Goal: Task Accomplishment & Management: Manage account settings

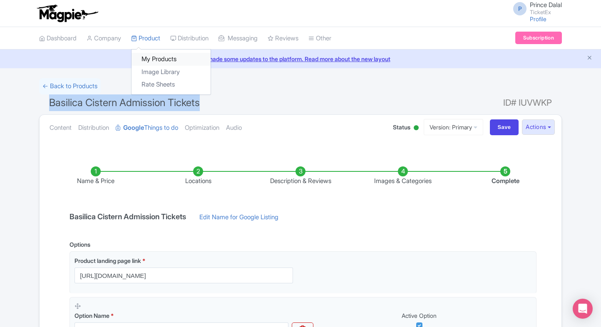
click at [149, 56] on link "My Products" at bounding box center [170, 59] width 79 height 13
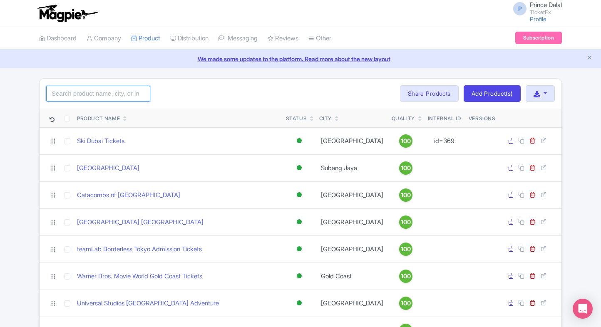
click at [114, 93] on input "search" at bounding box center [98, 94] width 104 height 16
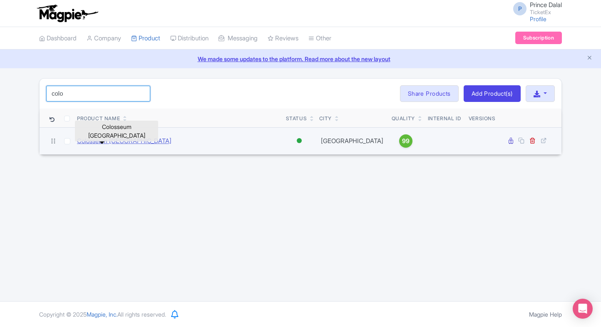
type input "colo"
click at [101, 142] on link "Colosseum [GEOGRAPHIC_DATA]" at bounding box center [124, 141] width 94 height 10
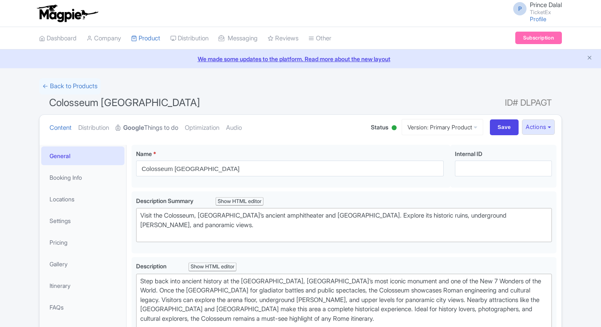
click at [152, 122] on link "Google Things to do" at bounding box center [147, 128] width 62 height 26
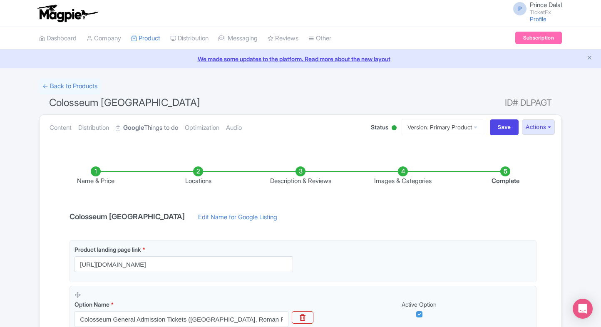
scroll to position [156, 0]
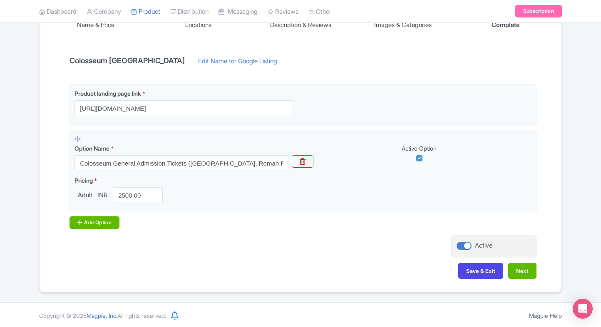
click at [95, 222] on div "Add Option" at bounding box center [94, 222] width 50 height 12
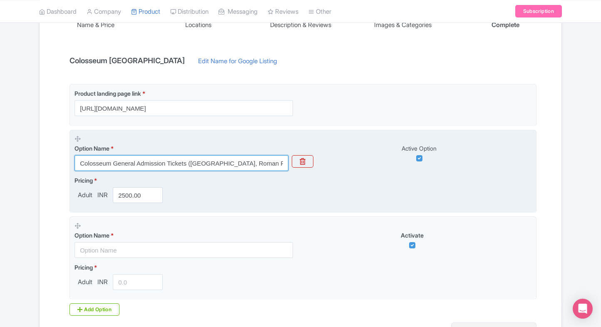
click at [190, 164] on input "Colosseum General Admission Tickets ([GEOGRAPHIC_DATA], Roman Forum-Palatine an…" at bounding box center [181, 163] width 214 height 16
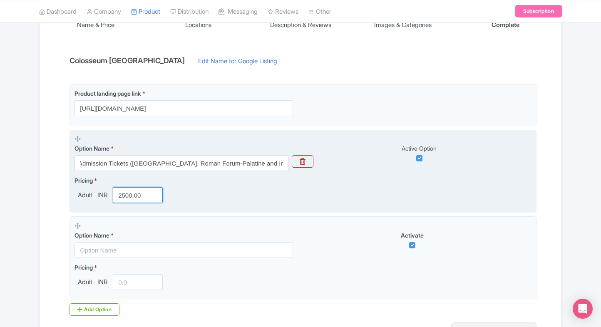
scroll to position [0, 0]
click at [147, 198] on input "2500.00" at bounding box center [138, 195] width 50 height 16
click at [136, 189] on input "1700" at bounding box center [138, 195] width 50 height 16
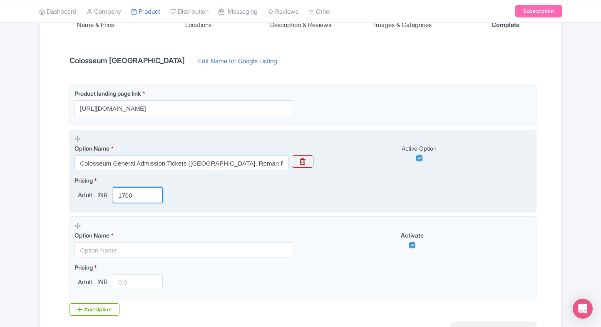
click at [136, 189] on input "1700" at bounding box center [138, 195] width 50 height 16
paste input "35.34"
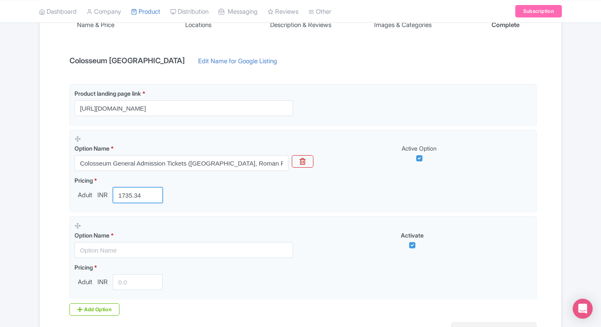
type input "1735.34"
click at [45, 221] on div "Name & Price Locations Description & Reviews Images & Categories Complete Colos…" at bounding box center [301, 184] width 512 height 380
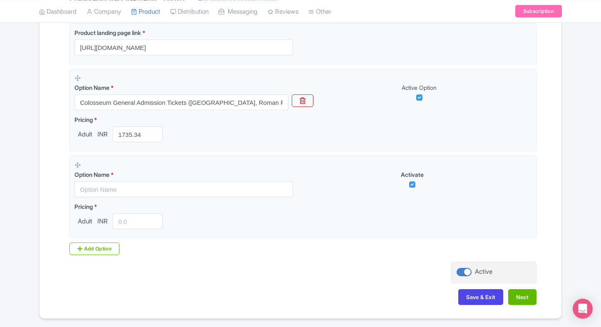
scroll to position [218, 0]
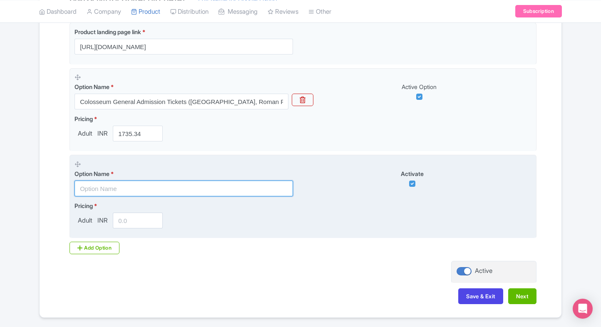
click at [165, 193] on input "text" at bounding box center [183, 189] width 218 height 16
paste input "Combo - Colosseum General Admission Tickets + Circus Maximus"
type input "Combo - Colosseum General Admission Tickets + Circus Maximus"
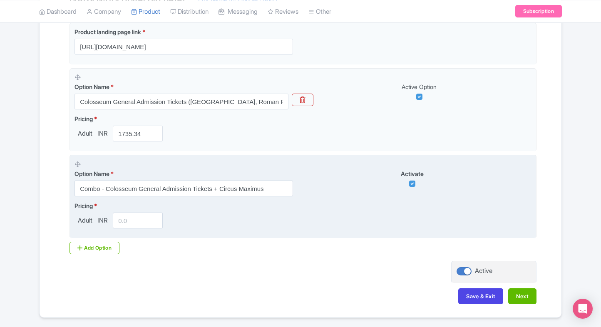
click at [121, 217] on input "number" at bounding box center [138, 221] width 50 height 16
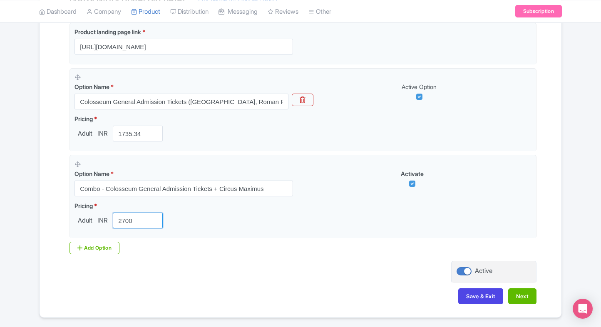
type input "2700"
click at [94, 239] on div "Product landing page link * https://www.ticketex.co/activity/52/colosseum-ticke…" at bounding box center [300, 138] width 472 height 232
click at [90, 242] on div "Add Option" at bounding box center [94, 248] width 50 height 12
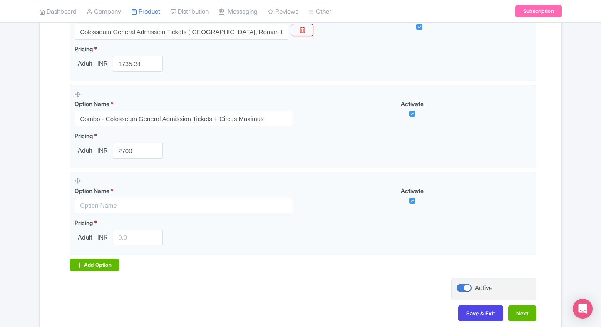
scroll to position [329, 0]
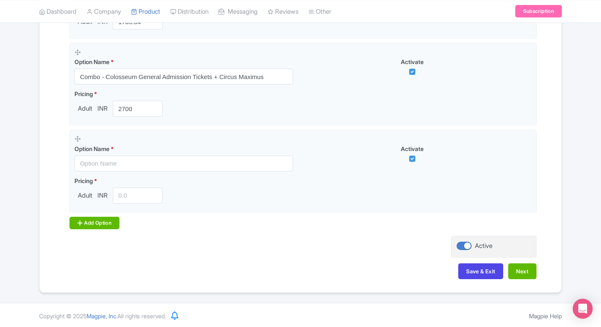
click at [101, 217] on div "Add Option" at bounding box center [94, 223] width 50 height 12
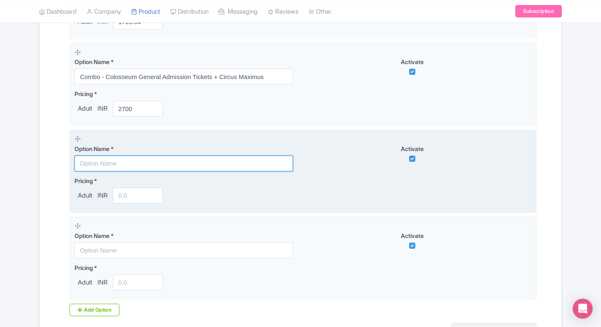
click at [117, 156] on input "text" at bounding box center [183, 164] width 218 height 16
paste input "Combo - Colosseum General Admission Tickets + [GEOGRAPHIC_DATA][PERSON_NAME]"
type input "Combo - Colosseum General Admission Tickets + [GEOGRAPHIC_DATA][PERSON_NAME]"
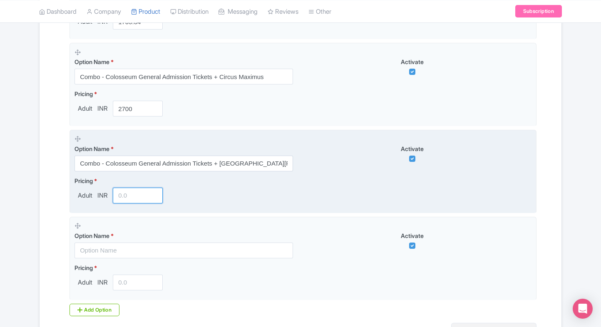
click at [128, 189] on input "number" at bounding box center [138, 196] width 50 height 16
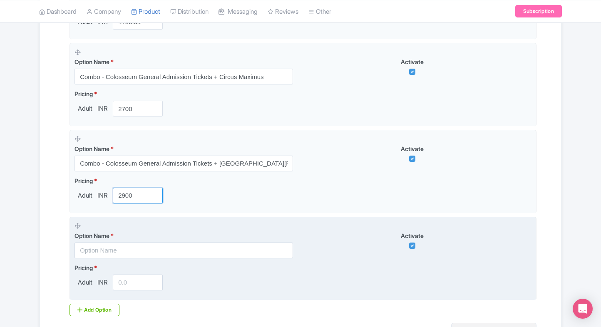
type input "2900"
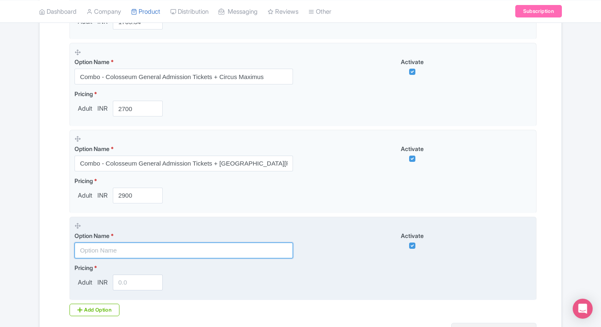
click at [121, 245] on input "text" at bounding box center [183, 251] width 218 height 16
paste input "Combo - Colosseum General Admission Tickets + [GEOGRAPHIC_DATA]"
type input "Combo - Colosseum General Admission Tickets + [GEOGRAPHIC_DATA]"
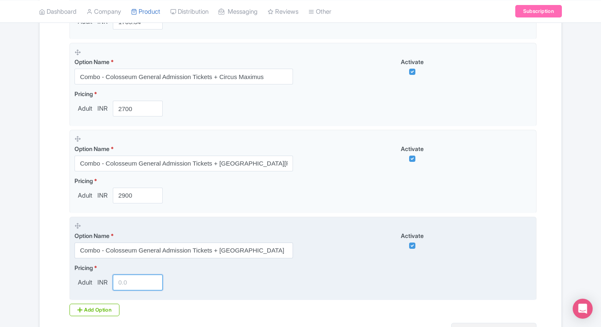
click at [129, 280] on input "number" at bounding box center [138, 283] width 50 height 16
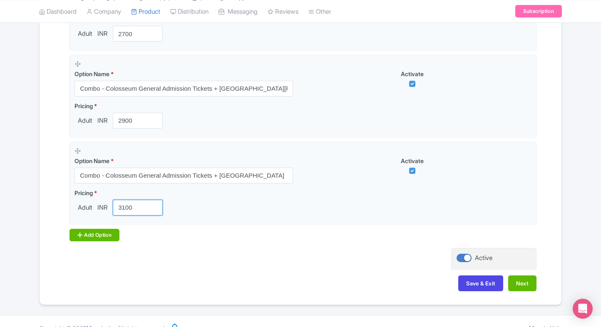
type input "3100"
click at [107, 230] on div "Add Option" at bounding box center [94, 235] width 50 height 12
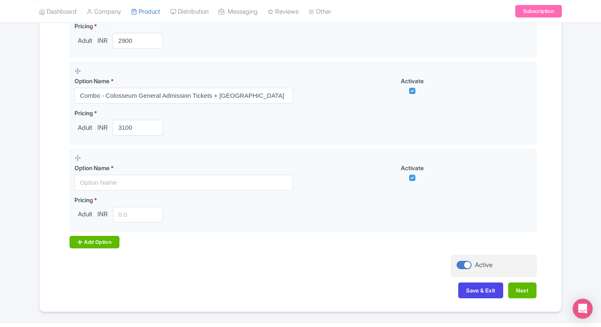
scroll to position [487, 0]
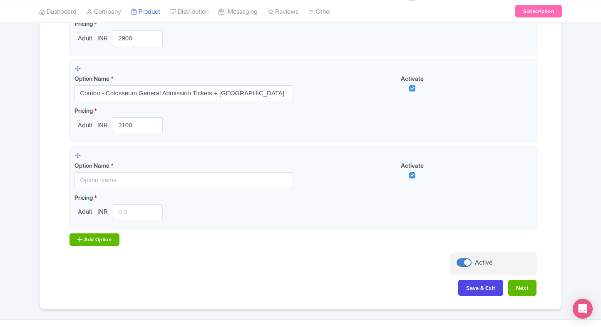
click at [91, 238] on div "Add Option" at bounding box center [94, 239] width 50 height 12
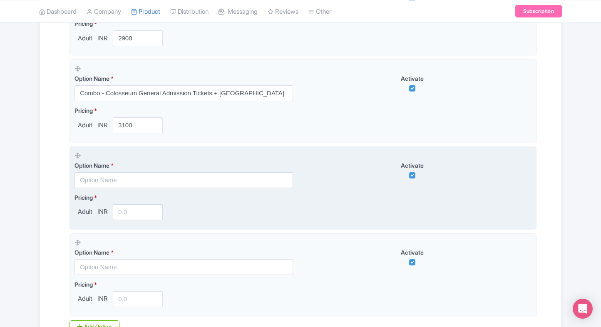
click at [121, 180] on input "text" at bounding box center [183, 180] width 218 height 16
paste input "Combo - Colosseum General Admission Tickets + Baths of Trajan"
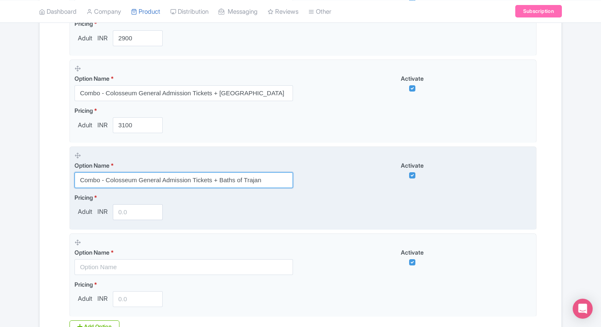
type input "Combo - Colosseum General Admission Tickets + Baths of Trajan"
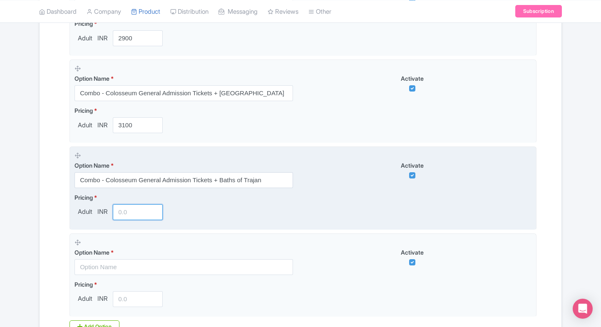
click at [120, 212] on input "number" at bounding box center [138, 212] width 50 height 16
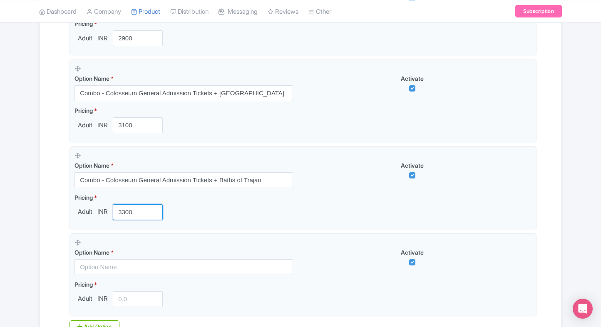
type input "3300"
click at [46, 223] on div "Name & Price Locations Description & Reviews Images & Categories Complete Colos…" at bounding box center [301, 27] width 512 height 728
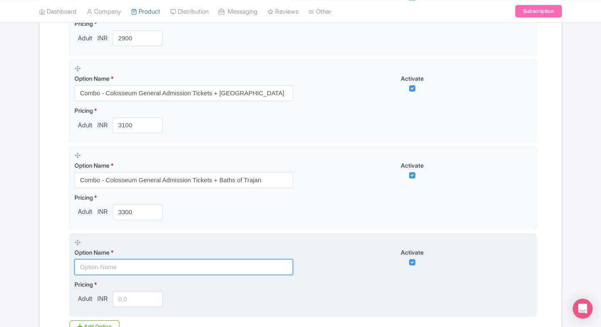
click at [175, 259] on input "text" at bounding box center [183, 267] width 218 height 16
paste input "Combo - Colosseum General Admission Tickets + [PERSON_NAME]"
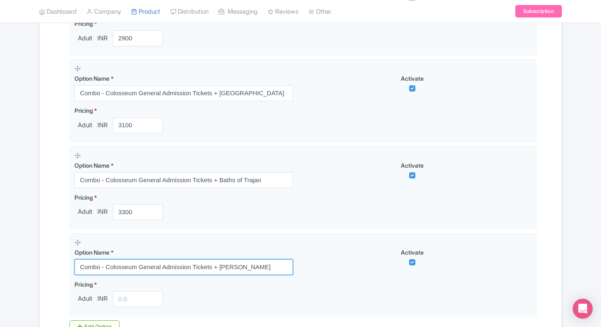
type input "Combo - Colosseum General Admission Tickets + [PERSON_NAME]"
click at [50, 263] on div "Name & Price Locations Description & Reviews Images & Categories Complete Colos…" at bounding box center [301, 27] width 512 height 728
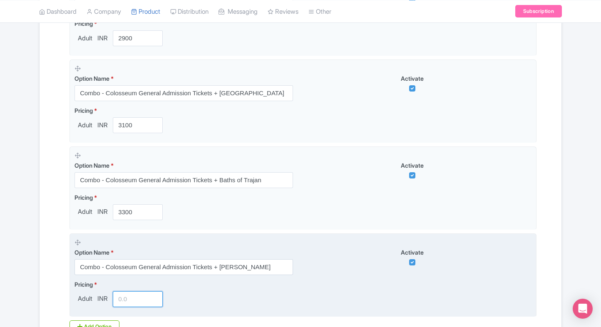
click at [128, 298] on input "number" at bounding box center [138, 299] width 50 height 16
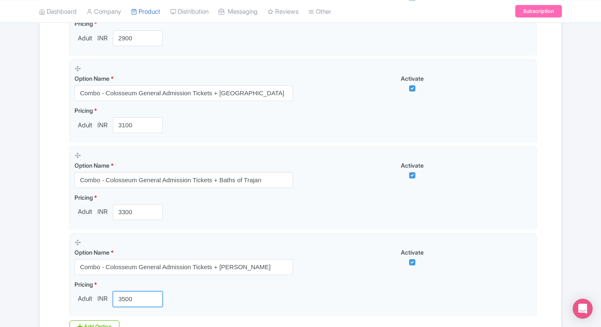
type input "3500"
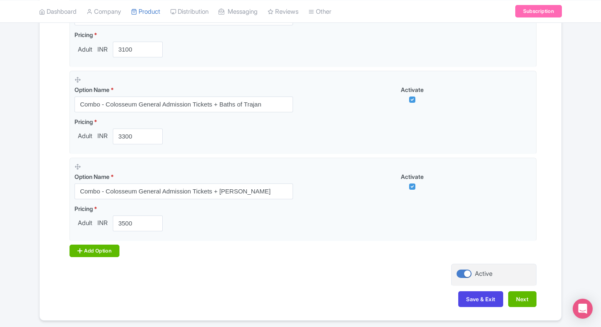
scroll to position [563, 0]
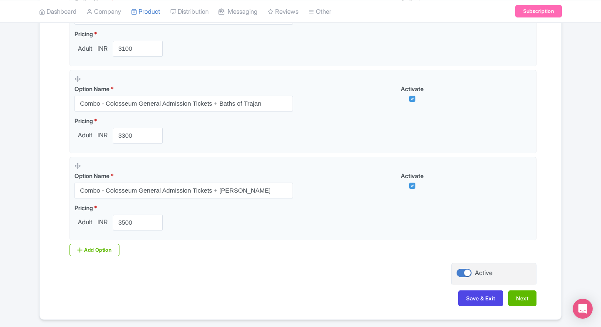
click at [84, 244] on div "Add Option" at bounding box center [94, 250] width 50 height 12
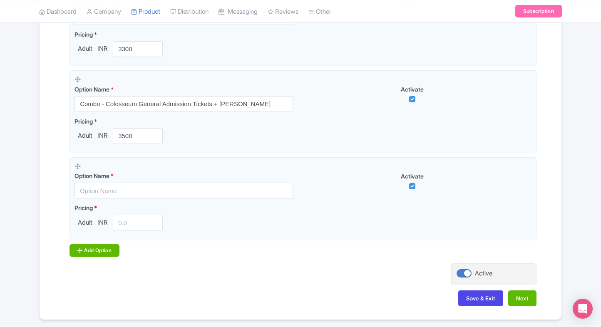
scroll to position [654, 0]
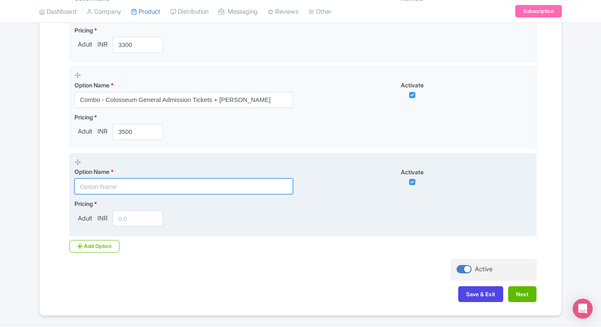
paste input "Combo - Colosseum General Admission Tickets + Forum of Augustus"
type input "Combo - Colosseum General Admission Tickets + Forum of Augustus"
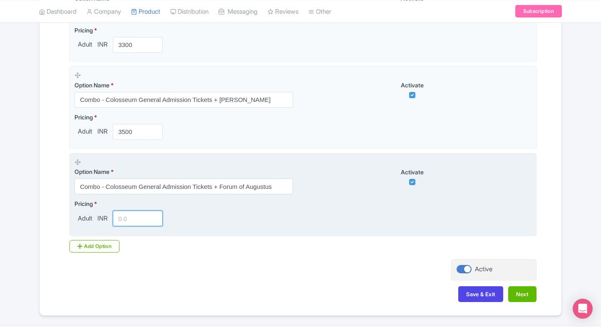
click at [121, 223] on input "number" at bounding box center [138, 218] width 50 height 16
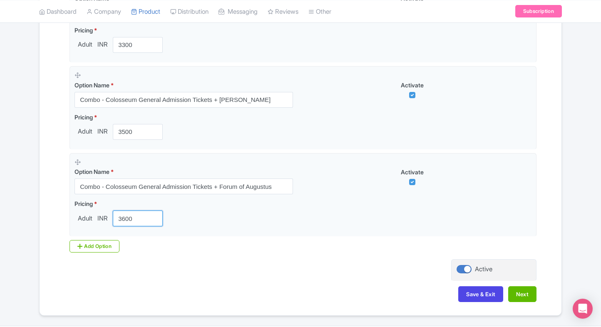
type input "3600"
click at [82, 243] on div "Add Option" at bounding box center [94, 246] width 50 height 12
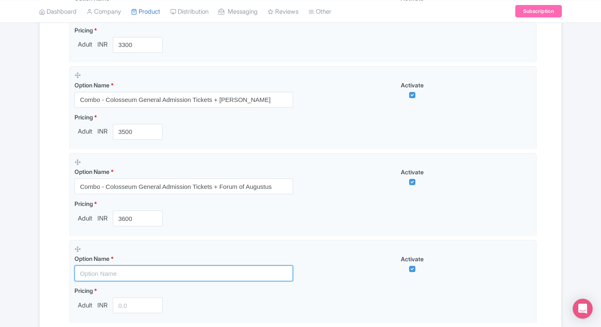
drag, startPoint x: 130, startPoint y: 270, endPoint x: 29, endPoint y: 264, distance: 101.3
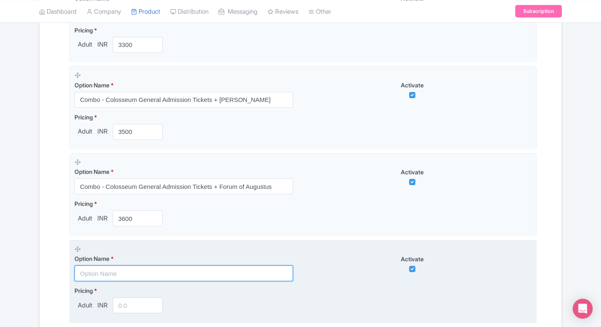
paste input "Rome Hop-on Hop-off Bus Tour (24 Hours) with Colosseum, Roman Forum & [GEOGRAPH…"
drag, startPoint x: 153, startPoint y: 276, endPoint x: 131, endPoint y: 299, distance: 31.5
click at [153, 276] on input "text" at bounding box center [183, 273] width 218 height 16
type input "Rome Hop-on Hop-off Bus Tour (24 Hours) with Colosseum, Roman Forum & [GEOGRAPH…"
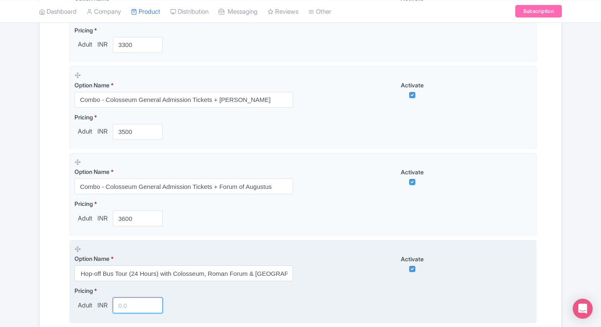
click at [121, 311] on input "number" at bounding box center [138, 305] width 50 height 16
type input "5950"
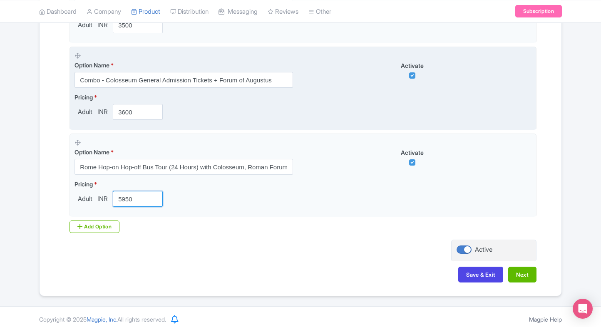
scroll to position [763, 0]
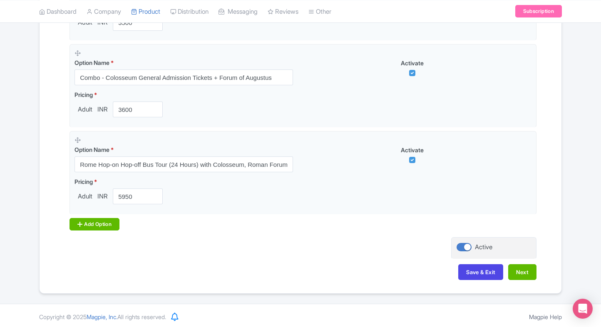
click at [101, 222] on div "Add Option" at bounding box center [94, 224] width 50 height 12
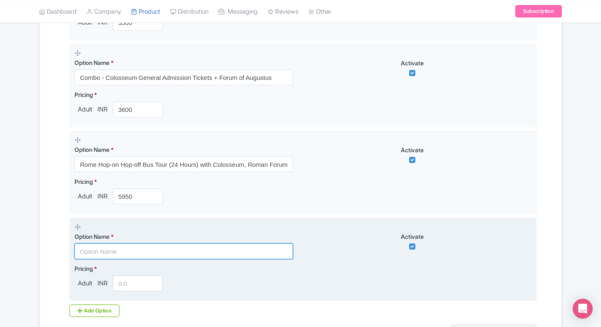
click at [99, 248] on input "text" at bounding box center [183, 251] width 218 height 16
paste input "Rome Hop-on Hop-off Bus Tour (48 Hours) with Colosseum, Roman Forum & [GEOGRAPH…"
type input "Rome Hop-on Hop-off Bus Tour (48 Hours) with Colosseum, Roman Forum & [GEOGRAPH…"
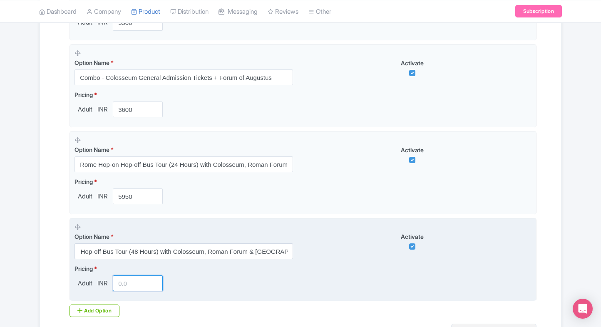
click at [124, 278] on input "number" at bounding box center [138, 283] width 50 height 16
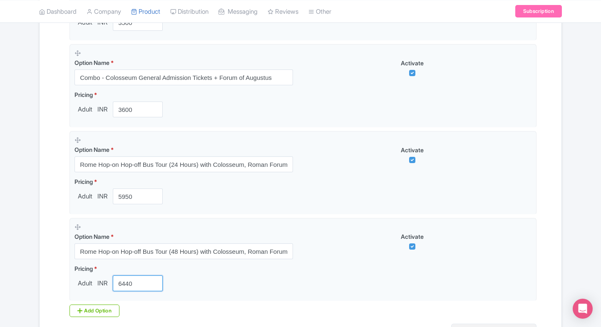
type input "6440"
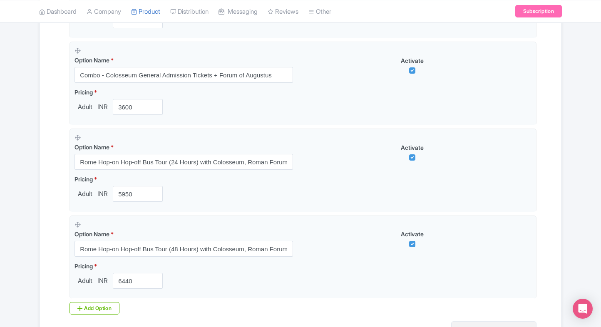
scroll to position [850, 0]
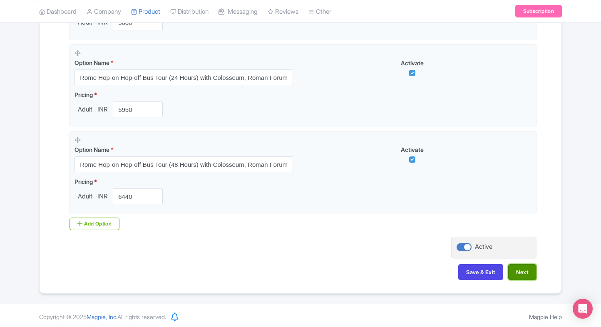
click at [528, 265] on button "Next" at bounding box center [522, 272] width 28 height 16
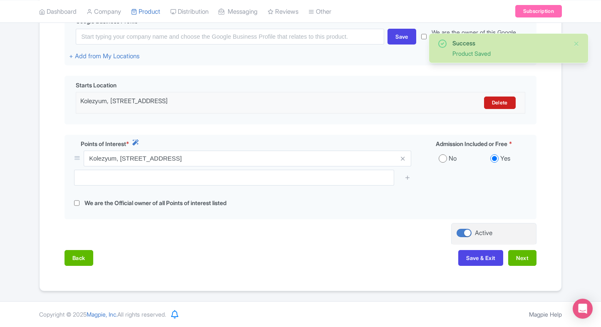
scroll to position [215, 0]
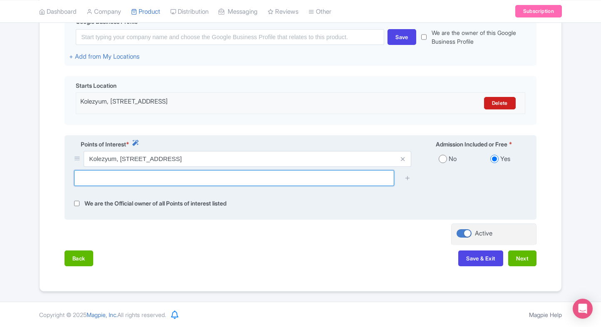
click at [102, 181] on input "text" at bounding box center [234, 178] width 320 height 16
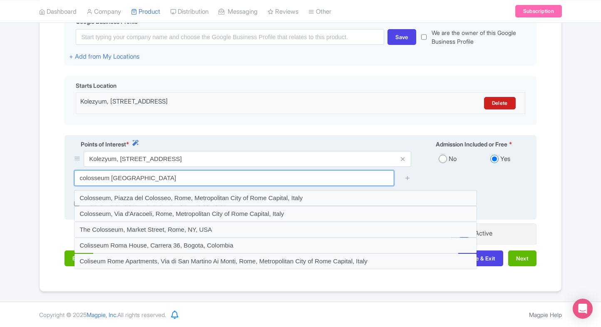
type input "colosseum rome"
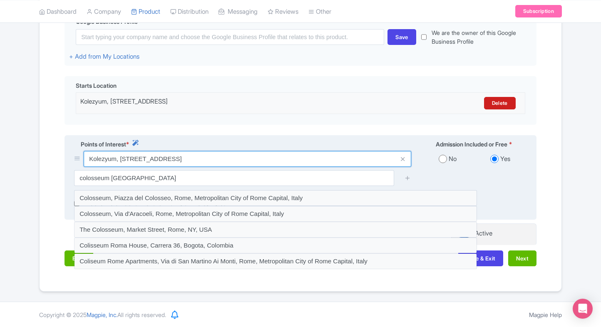
drag, startPoint x: 261, startPoint y: 159, endPoint x: 83, endPoint y: 149, distance: 177.9
click at [83, 149] on div "Points of Interest * Admission Included or Free * Kolezyum, Piazza del Colosseo…" at bounding box center [300, 177] width 472 height 85
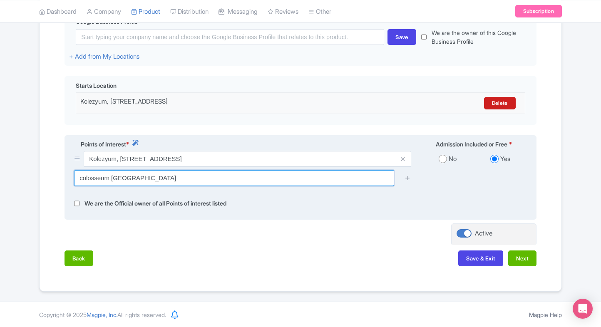
click at [125, 180] on input "colosseum rome" at bounding box center [234, 178] width 320 height 16
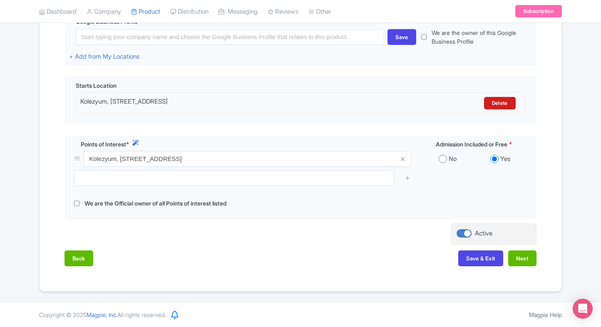
click at [272, 266] on div "Back Save & Exit Next" at bounding box center [300, 262] width 472 height 24
click at [528, 256] on button "Next" at bounding box center [522, 258] width 28 height 16
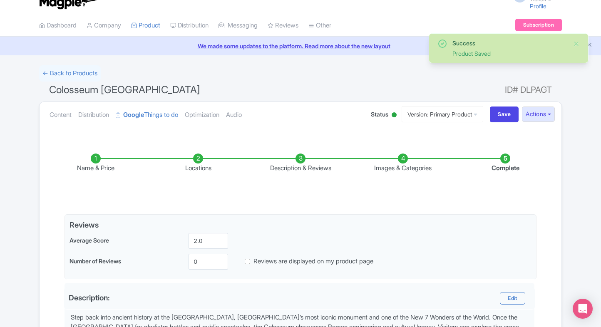
scroll to position [273, 0]
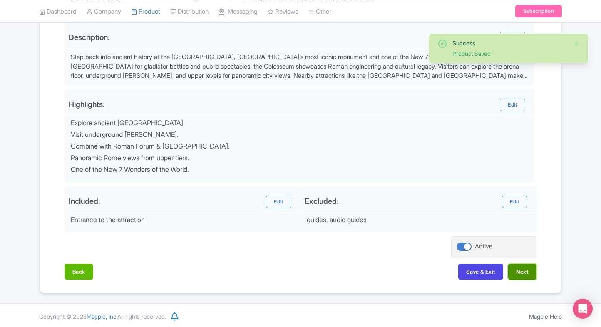
click at [518, 270] on button "Next" at bounding box center [522, 272] width 28 height 16
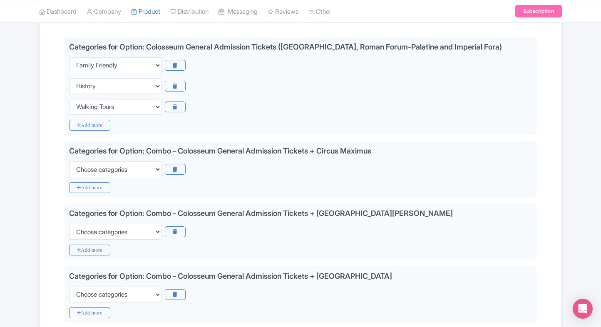
scroll to position [186, 0]
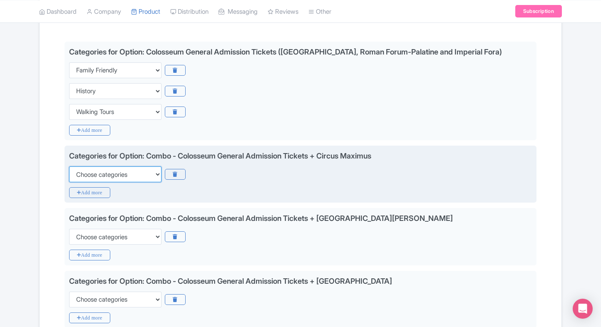
click at [105, 176] on select "Choose categories Adults Only Animals Audio Guide Beaches Bike Tours Boat Tours…" at bounding box center [115, 174] width 92 height 16
select select "family-friendly"
click at [69, 166] on select "Choose categories Adults Only Animals Audio Guide Beaches Bike Tours Boat Tours…" at bounding box center [115, 174] width 92 height 16
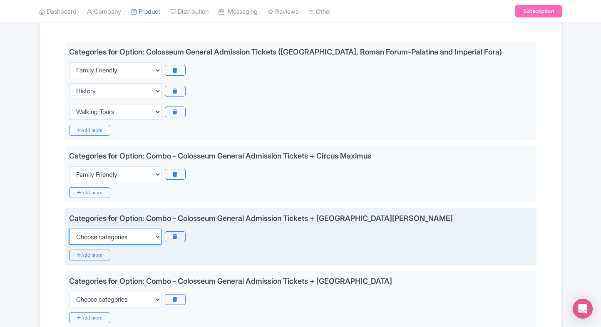
click at [101, 241] on select "Choose categories Adults Only Animals Audio Guide Beaches Bike Tours Boat Tours…" at bounding box center [115, 237] width 92 height 16
select select "family-friendly"
click at [69, 229] on select "Choose categories Adults Only Animals Audio Guide Beaches Bike Tours Boat Tours…" at bounding box center [115, 237] width 92 height 16
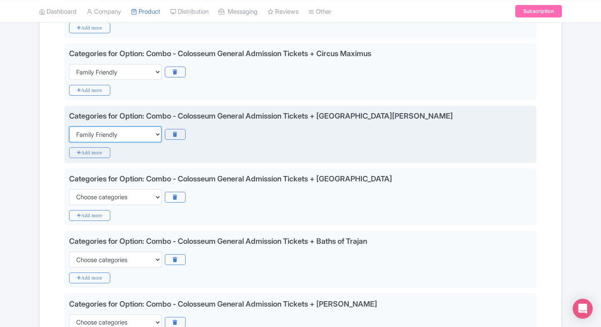
scroll to position [290, 0]
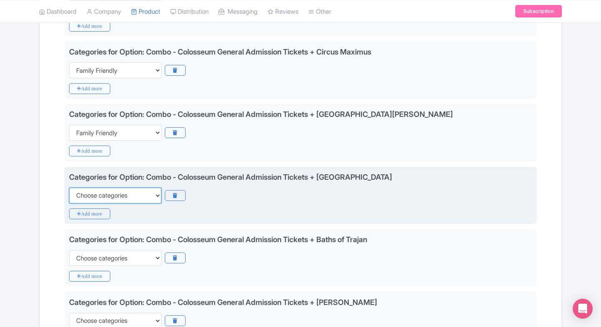
click at [141, 191] on select "Choose categories Adults Only Animals Audio Guide Beaches Bike Tours Boat Tours…" at bounding box center [115, 196] width 92 height 16
select select "family-friendly"
click at [69, 188] on select "Choose categories Adults Only Animals Audio Guide Beaches Bike Tours Boat Tours…" at bounding box center [115, 196] width 92 height 16
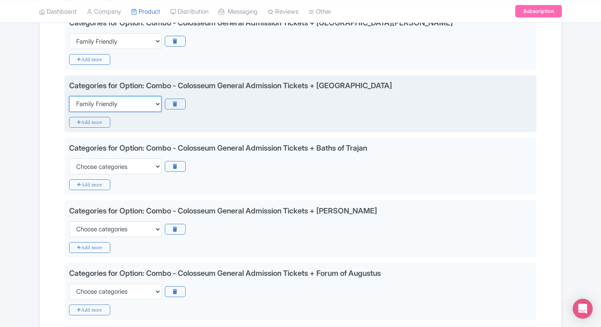
scroll to position [382, 0]
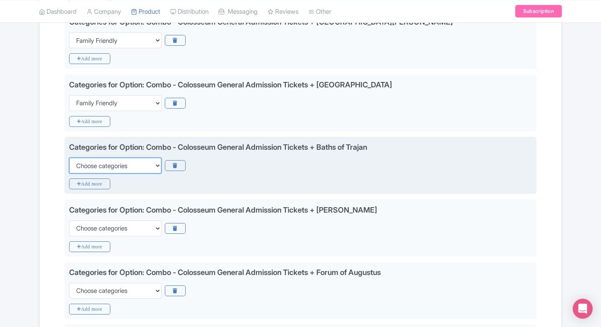
click at [155, 163] on select "Choose categories Adults Only Animals Audio Guide Beaches Bike Tours Boat Tours…" at bounding box center [115, 166] width 92 height 16
select select "family-friendly"
click at [69, 158] on select "Choose categories Adults Only Animals Audio Guide Beaches Bike Tours Boat Tours…" at bounding box center [115, 166] width 92 height 16
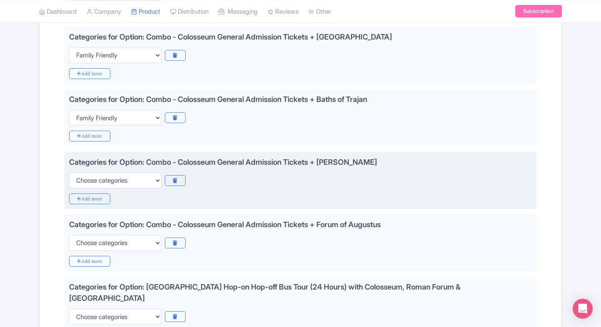
click at [118, 188] on div "Categories for Option: Combo - Colosseum General Admission Tickets + Santi Cosm…" at bounding box center [300, 179] width 472 height 57
click at [143, 178] on select "Choose categories Adults Only Animals Audio Guide Beaches Bike Tours Boat Tours…" at bounding box center [115, 181] width 92 height 16
select select "family-friendly"
click at [69, 173] on select "Choose categories Adults Only Animals Audio Guide Beaches Bike Tours Boat Tours…" at bounding box center [115, 181] width 92 height 16
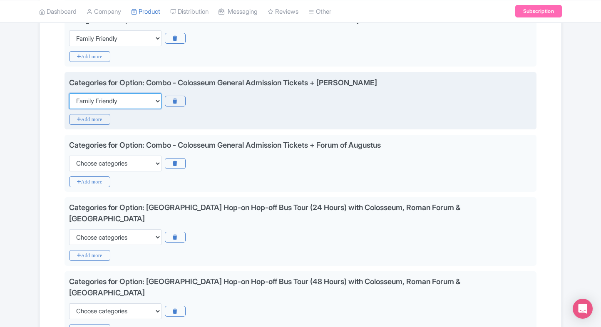
scroll to position [529, 0]
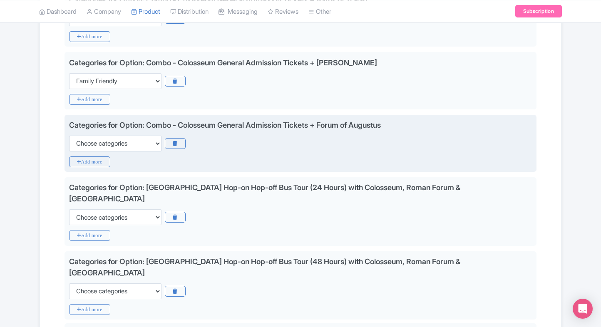
click at [163, 141] on div "Choose categories Adults Only Animals Audio Guide Beaches Bike Tours Boat Tours…" at bounding box center [300, 144] width 463 height 16
click at [150, 144] on select "Choose categories Adults Only Animals Audio Guide Beaches Bike Tours Boat Tours…" at bounding box center [115, 144] width 92 height 16
select select "family-friendly"
click at [69, 136] on select "Choose categories Adults Only Animals Audio Guide Beaches Bike Tours Boat Tours…" at bounding box center [115, 144] width 92 height 16
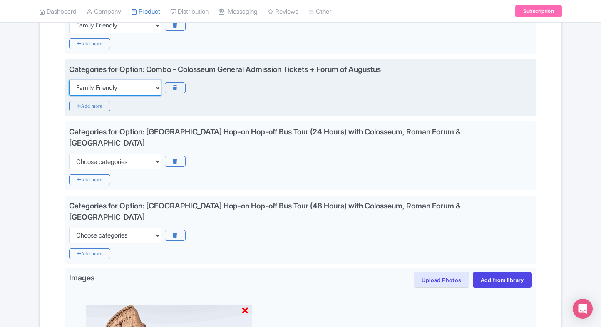
scroll to position [592, 0]
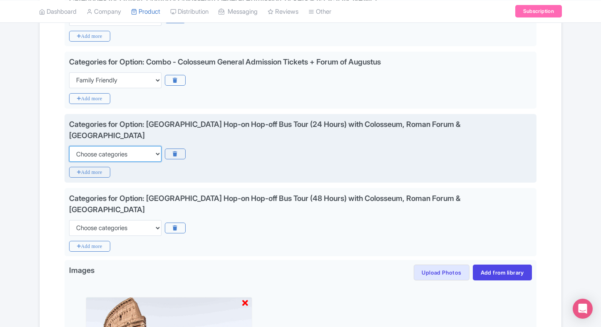
click at [141, 149] on select "Choose categories Adults Only Animals Audio Guide Beaches Bike Tours Boat Tours…" at bounding box center [115, 154] width 92 height 16
select select "family-friendly"
click at [69, 146] on select "Choose categories Adults Only Animals Audio Guide Beaches Bike Tours Boat Tours…" at bounding box center [115, 154] width 92 height 16
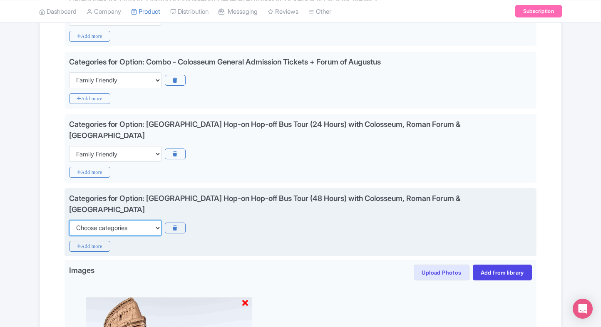
click at [105, 220] on select "Choose categories Adults Only Animals Audio Guide Beaches Bike Tours Boat Tours…" at bounding box center [115, 228] width 92 height 16
select select "family-friendly"
click at [69, 220] on select "Choose categories Adults Only Animals Audio Guide Beaches Bike Tours Boat Tours…" at bounding box center [115, 228] width 92 height 16
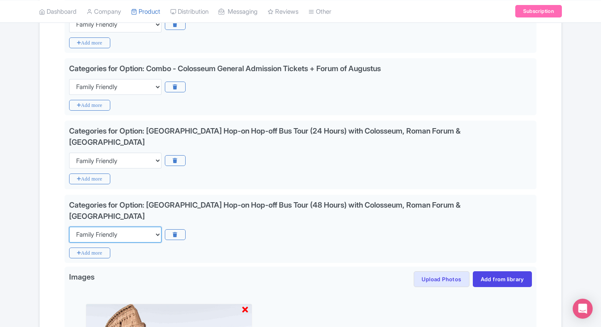
scroll to position [758, 0]
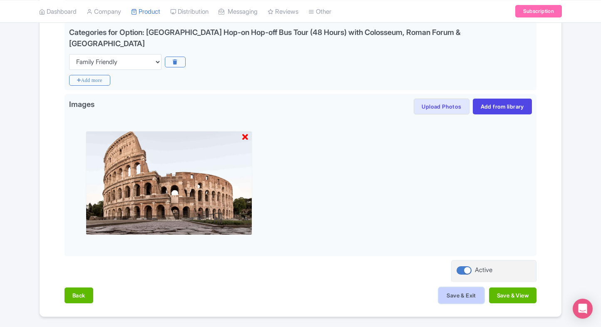
click at [470, 287] on button "Save & Exit" at bounding box center [460, 295] width 45 height 16
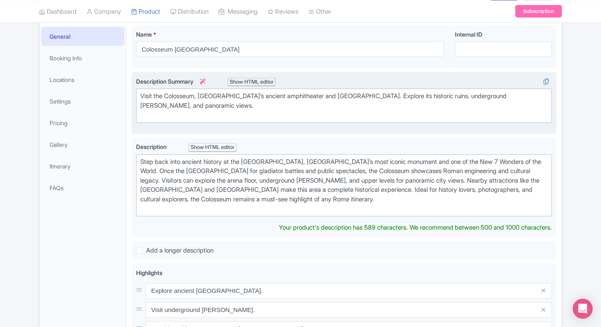
scroll to position [119, 0]
type trix-editor "<div>Step back into ancient history at the Colosseum, Rome’s most iconic monume…"
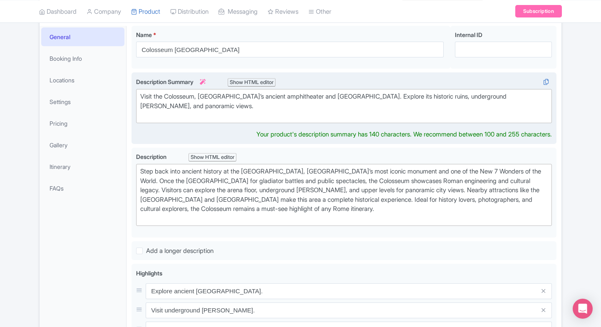
scroll to position [128, 0]
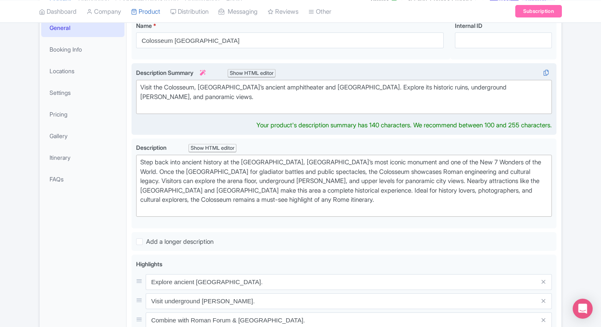
click at [251, 112] on trix-editor "Visit the Colosseum, [GEOGRAPHIC_DATA]’s ancient amphitheater and [GEOGRAPHIC_D…" at bounding box center [344, 97] width 416 height 34
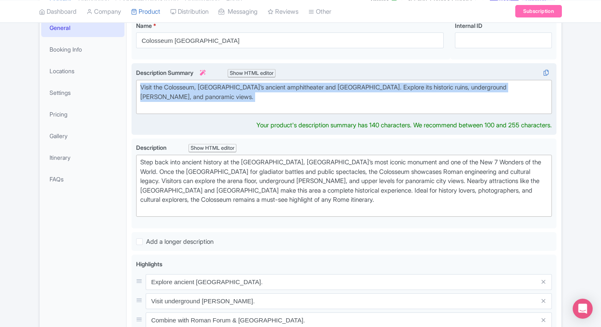
paste trix-editor "Discover the iconic Colosseum in Rome, a UNESCO World Heritage site. Explore an…"
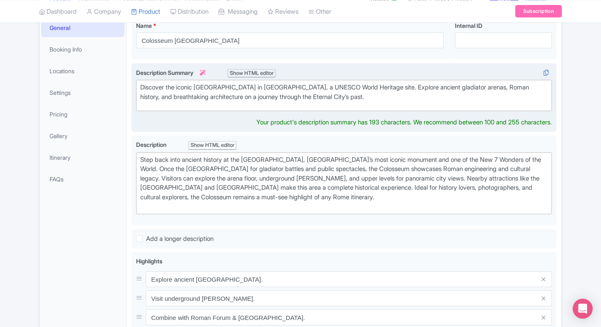
type trix-editor "<div>Discover the iconic Colosseum in Rome, a UNESCO World Heritage site. Explo…"
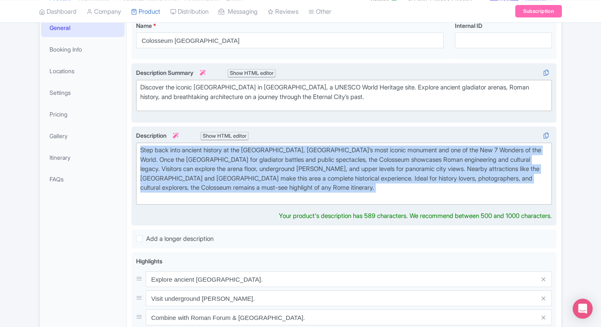
click at [276, 189] on div "Step back into ancient history at the [GEOGRAPHIC_DATA], [GEOGRAPHIC_DATA]’s mo…" at bounding box center [343, 174] width 407 height 56
paste trix-editor "<div>Step inside the legendary Colosseum of Rome, one of the New Seven Wonders …"
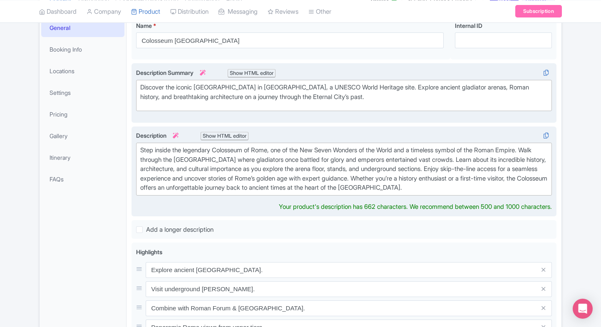
type trix-editor "<div>Step inside the legendary Colosseum of Rome, one of the New Seven Wonders …"
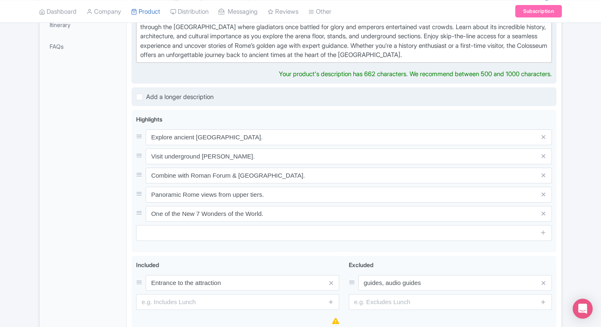
scroll to position [262, 0]
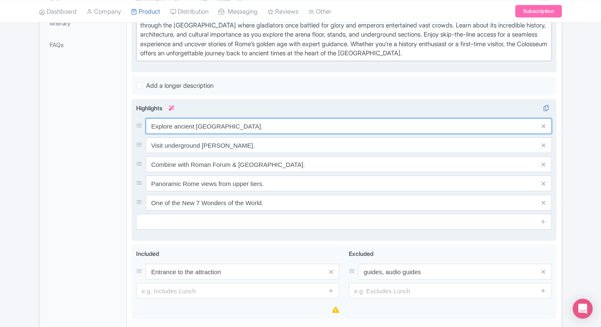
click at [262, 128] on input "Explore ancient gladiator arena." at bounding box center [349, 126] width 406 height 16
paste input "Skip-the-line Colosseum entry"
type input "Skip-the-line Colosseum entry"
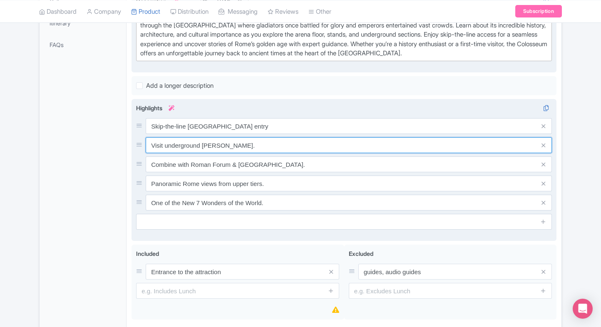
click at [221, 145] on input "Visit underground chambers." at bounding box center [349, 145] width 406 height 16
paste input "Explore ancient gladiator arena"
type input "Explore ancient gladiator arena"
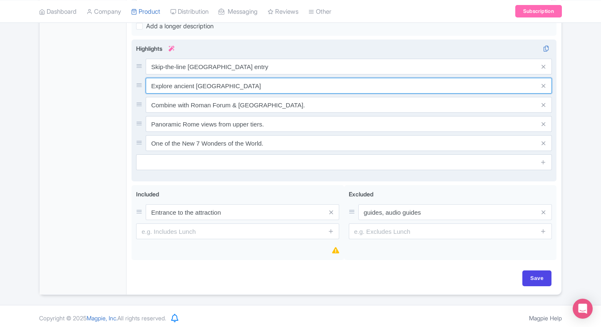
scroll to position [324, 0]
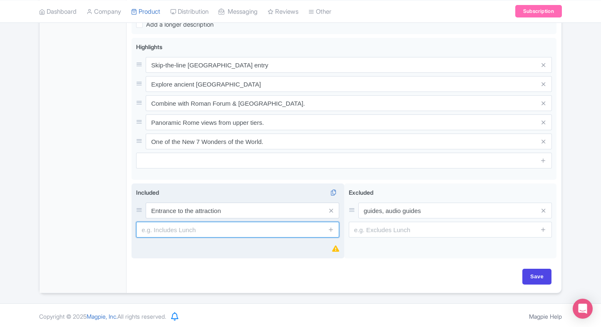
click at [185, 224] on input "text" at bounding box center [237, 230] width 203 height 16
type input "v"
click at [213, 224] on input "v" at bounding box center [237, 230] width 203 height 16
paste input "Access to the Roman Forum and Palatine Hill (if included in ticket type)"
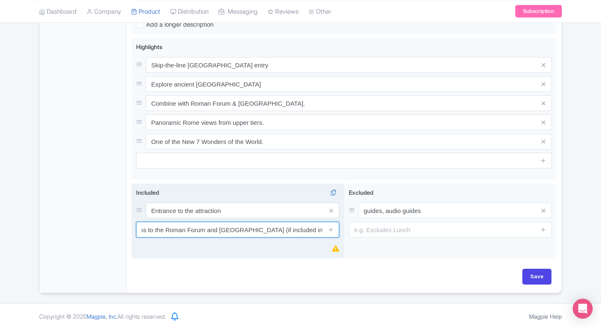
type input "Access to the Roman Forum and Palatine Hill (if included in ticket type)"
click at [336, 231] on span at bounding box center [330, 230] width 17 height 16
click at [333, 230] on icon at bounding box center [331, 229] width 6 height 6
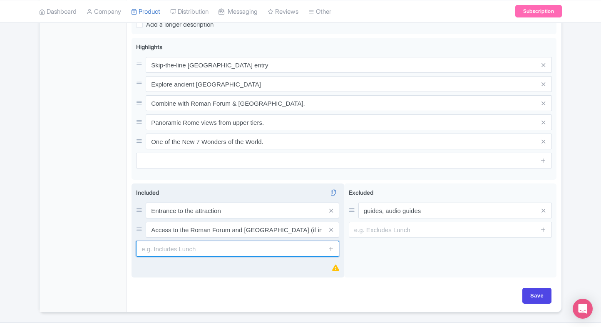
click at [187, 249] on input "text" at bounding box center [237, 249] width 203 height 16
paste input "Guided tour or audio guide (based on ticket option)"
type input "Guided tour or audio guide (based on ticket option)"
click at [266, 259] on div "Included i Entrance to the attraction Access to the Roman Forum and Palatine Hi…" at bounding box center [237, 230] width 213 height 94
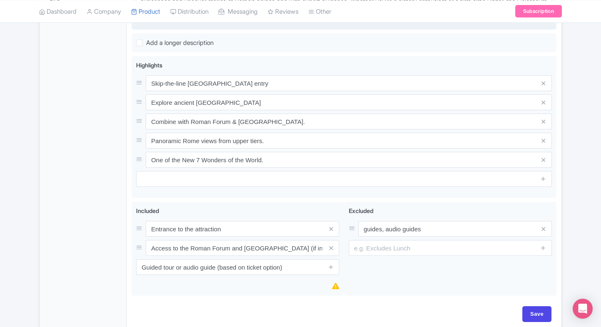
scroll to position [318, 0]
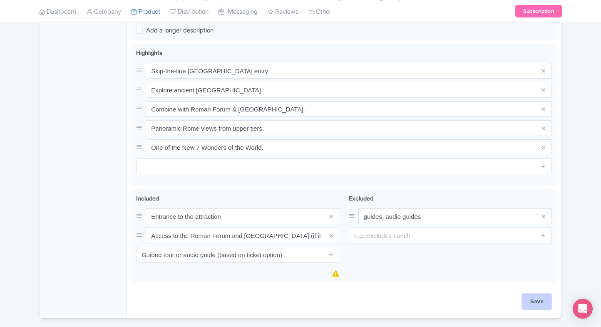
click at [549, 307] on input "Save" at bounding box center [536, 302] width 29 height 16
type input "Saving..."
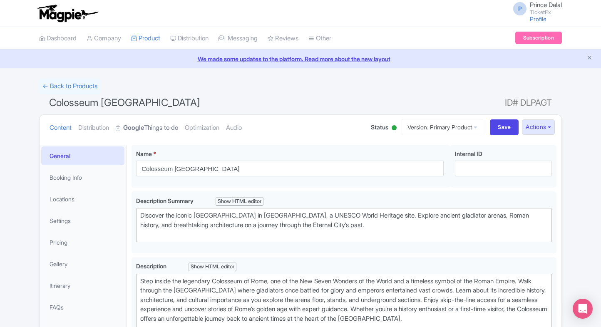
click at [165, 130] on link "Google Things to do" at bounding box center [147, 128] width 62 height 26
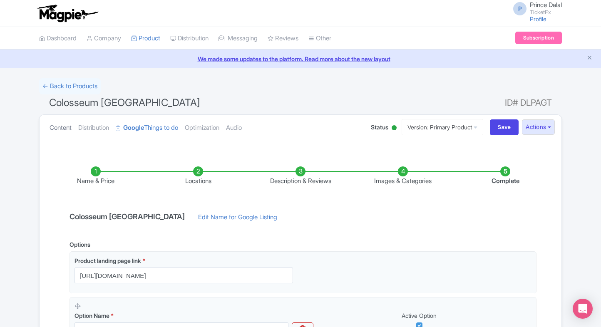
click at [57, 129] on link "Content" at bounding box center [61, 128] width 22 height 26
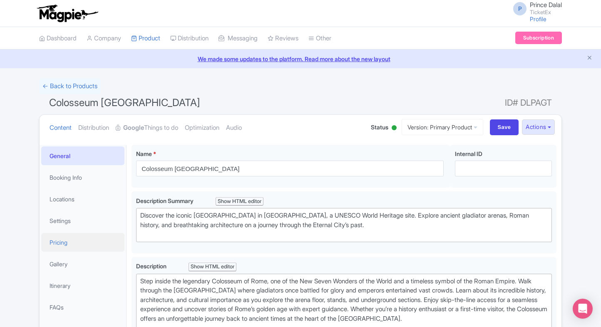
click at [69, 250] on link "Pricing" at bounding box center [82, 242] width 83 height 19
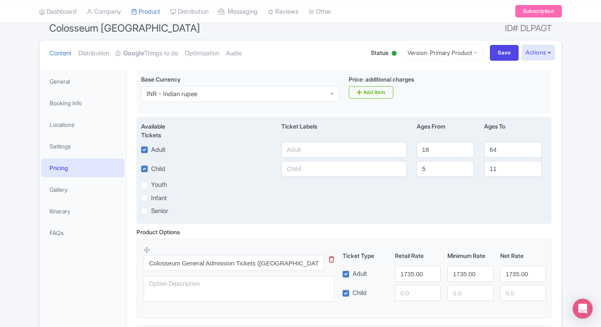
scroll to position [75, 0]
paste input "1735.34"
click at [302, 144] on input "text" at bounding box center [343, 149] width 125 height 16
type input "1735.34"
paste input "1735.34"
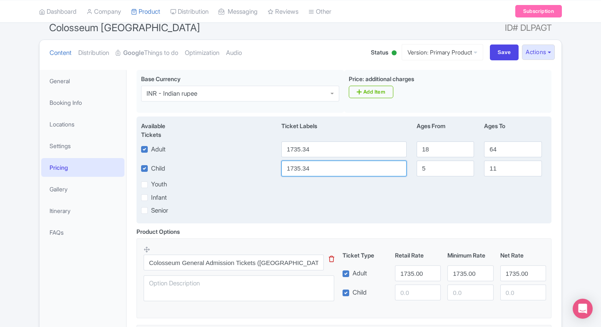
click at [297, 167] on input "1735.34" at bounding box center [343, 169] width 125 height 16
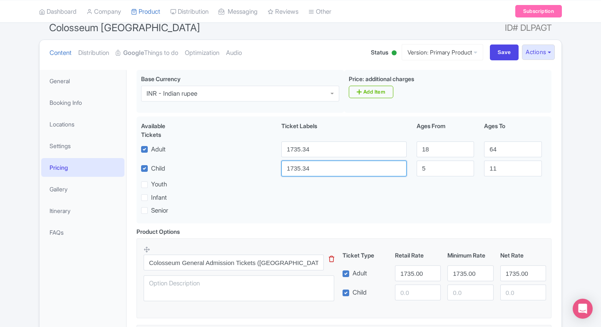
type input "1735.34"
click at [483, 239] on fieldset "Colosseum General Admission Tickets (Colosseum, Roman Forum-Palatine and Imperi…" at bounding box center [343, 278] width 415 height 80
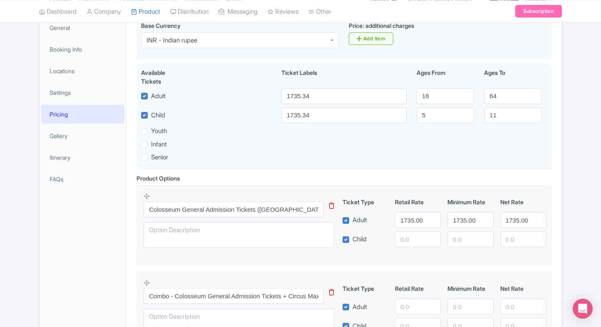
scroll to position [131, 0]
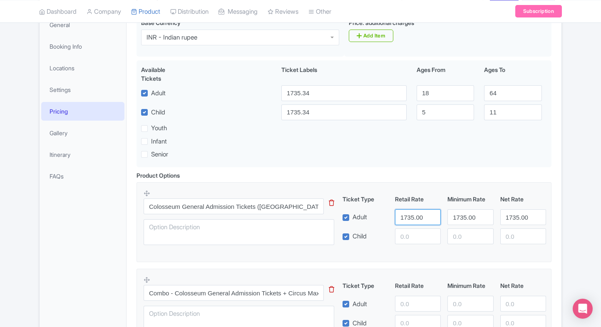
click at [416, 218] on input "1735.00" at bounding box center [418, 217] width 46 height 16
paste input "34"
type input "1735.34"
click at [406, 232] on input "number" at bounding box center [418, 236] width 46 height 16
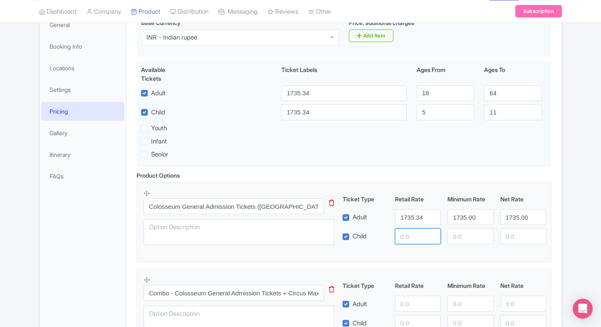
paste input "1735.34"
drag, startPoint x: 406, startPoint y: 232, endPoint x: 446, endPoint y: 218, distance: 42.1
click at [446, 218] on div "Ticket Type Retail Rate Minimum Rate Net Rate Adult 1735.34 1735.00 1735.00 Chi…" at bounding box center [444, 220] width 201 height 50
type input "1735.34"
click at [446, 218] on div "1735.00" at bounding box center [470, 217] width 52 height 16
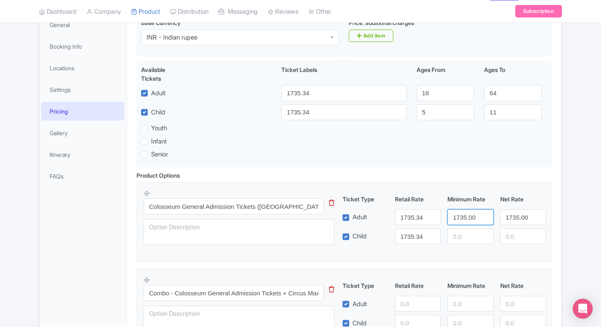
drag, startPoint x: 446, startPoint y: 218, endPoint x: 454, endPoint y: 217, distance: 8.7
click at [454, 217] on div "1735.00" at bounding box center [470, 217] width 52 height 16
click at [454, 217] on input "1735.00" at bounding box center [470, 217] width 46 height 16
paste input "34"
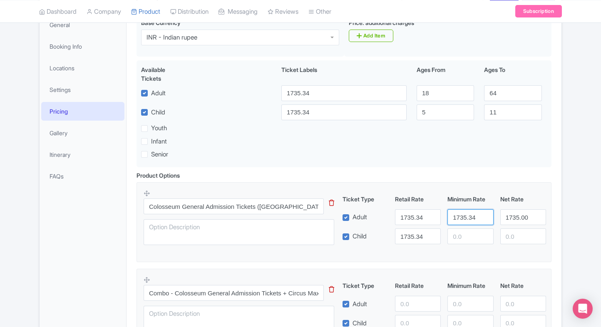
type input "1735.34"
click at [463, 233] on input "number" at bounding box center [470, 236] width 46 height 16
paste input "1735.34"
drag, startPoint x: 463, startPoint y: 233, endPoint x: 518, endPoint y: 210, distance: 58.8
click at [518, 210] on div "Ticket Type Retail Rate Minimum Rate Net Rate Adult 1735.34 1735.34 1735.00 Chi…" at bounding box center [444, 220] width 201 height 50
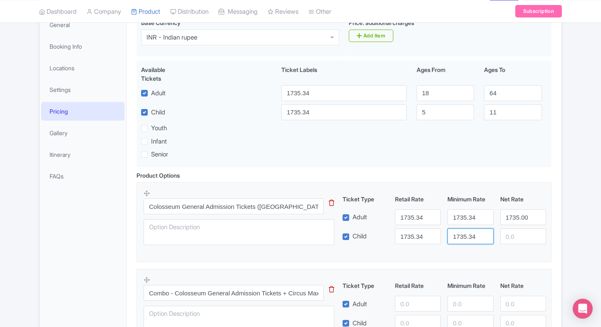
type input "1735.34"
click at [518, 210] on input "1735.00" at bounding box center [523, 217] width 46 height 16
paste input "34"
click at [518, 210] on input "1735.34" at bounding box center [523, 217] width 46 height 16
type input "1735.34"
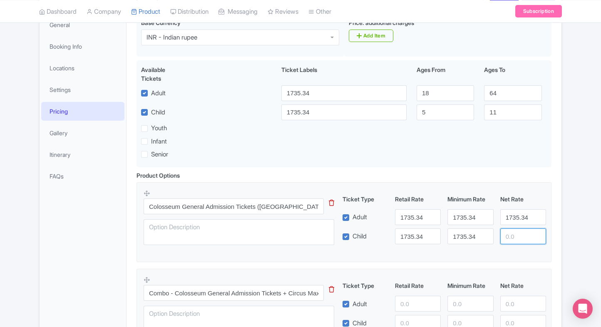
click at [517, 230] on input "number" at bounding box center [523, 236] width 46 height 16
paste input "1735.34"
type input "1735.34"
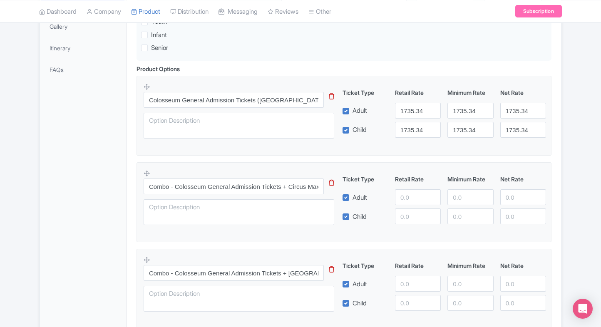
scroll to position [254, 0]
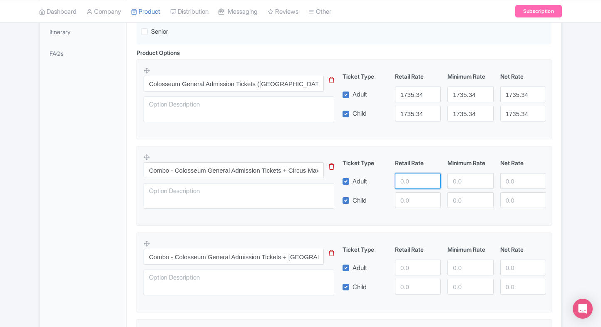
click at [401, 176] on input "number" at bounding box center [418, 181] width 46 height 16
type input "2700"
paste input "2700"
click at [412, 197] on input "2700" at bounding box center [418, 200] width 46 height 16
type input "2700"
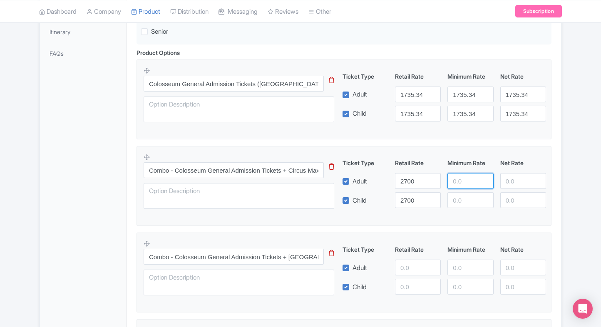
paste input "2700"
drag, startPoint x: 468, startPoint y: 181, endPoint x: 465, endPoint y: 201, distance: 20.5
click at [465, 201] on div "Ticket Type Retail Rate Minimum Rate Net Rate Adult 2700 2700 Child 2700 This t…" at bounding box center [444, 183] width 201 height 50
type input "2700"
paste input "2700"
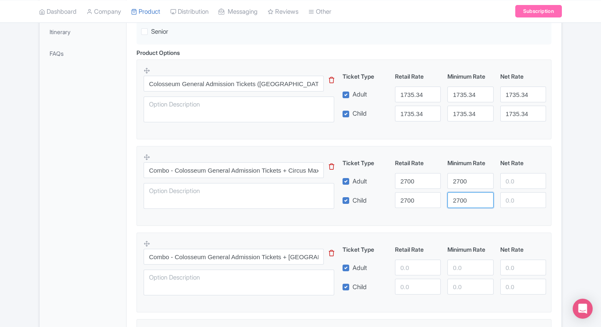
drag, startPoint x: 465, startPoint y: 201, endPoint x: 517, endPoint y: 179, distance: 56.5
click at [517, 179] on div "Ticket Type Retail Rate Minimum Rate Net Rate Adult 2700 2700 Child 2700 2700 T…" at bounding box center [444, 183] width 201 height 50
type input "2700"
paste input "2700"
click at [517, 179] on input "2700" at bounding box center [523, 181] width 46 height 16
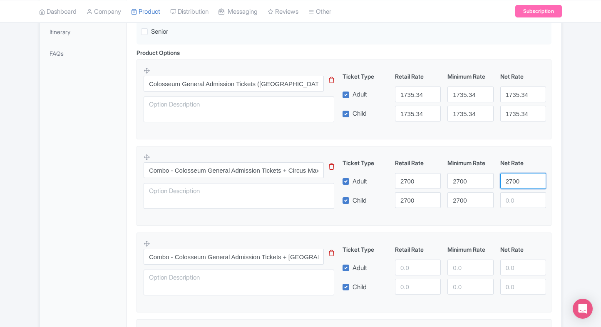
type input "2700"
paste input "2700"
click at [515, 203] on input "2700" at bounding box center [523, 200] width 46 height 16
type input "2700"
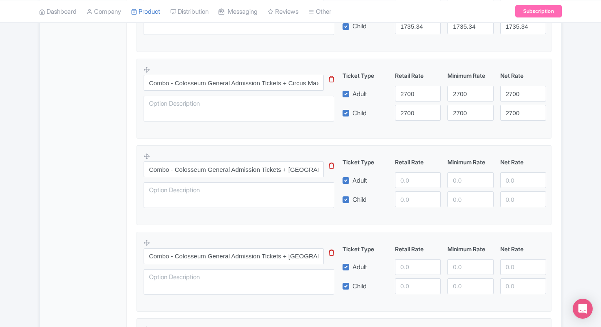
scroll to position [359, 0]
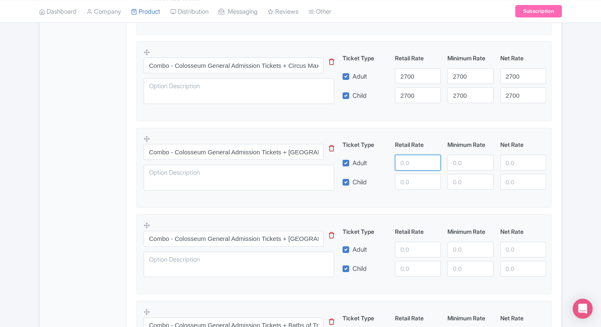
click at [400, 156] on input "number" at bounding box center [418, 163] width 46 height 16
type input "2900"
paste input "2900"
click at [406, 176] on input "2900" at bounding box center [418, 182] width 46 height 16
type input "2900"
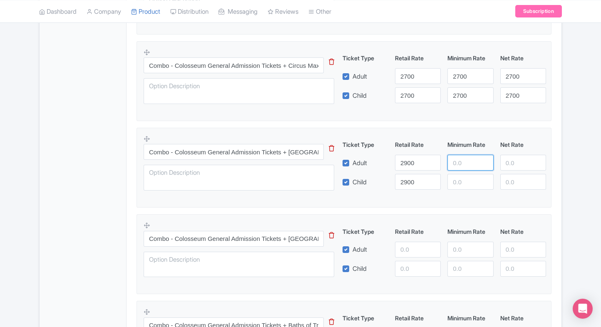
paste input "2900"
click at [489, 156] on input "2900" at bounding box center [470, 163] width 46 height 16
type input "2900"
drag, startPoint x: 459, startPoint y: 192, endPoint x: 466, endPoint y: 185, distance: 10.0
click at [466, 185] on div "Combo - Colosseum General Admission Tickets + Parco della Caffarella This tip h…" at bounding box center [344, 165] width 401 height 61
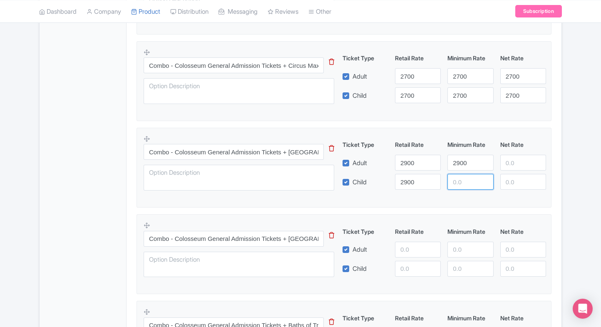
paste input "2900"
drag, startPoint x: 466, startPoint y: 185, endPoint x: 517, endPoint y: 165, distance: 54.4
click at [517, 165] on div "Ticket Type Retail Rate Minimum Rate Net Rate Adult 2900 2900 Child 2900 2900 T…" at bounding box center [444, 165] width 201 height 50
type input "2900"
paste input "2900"
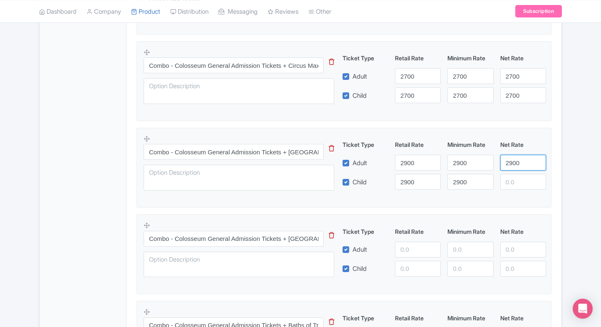
drag, startPoint x: 517, startPoint y: 165, endPoint x: 517, endPoint y: 179, distance: 13.7
click at [517, 179] on div "Ticket Type Retail Rate Minimum Rate Net Rate Adult 2900 2900 2900 Child 2900 2…" at bounding box center [444, 165] width 201 height 50
type input "2900"
paste input "2900"
click at [517, 179] on input "2900" at bounding box center [523, 182] width 46 height 16
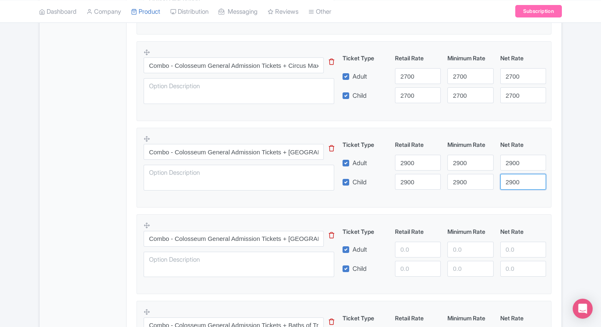
type input "2900"
click at [557, 171] on div "Colosseum Rome Name * i Colosseum Rome Your product's name has 14 characters. W…" at bounding box center [343, 282] width 435 height 1003
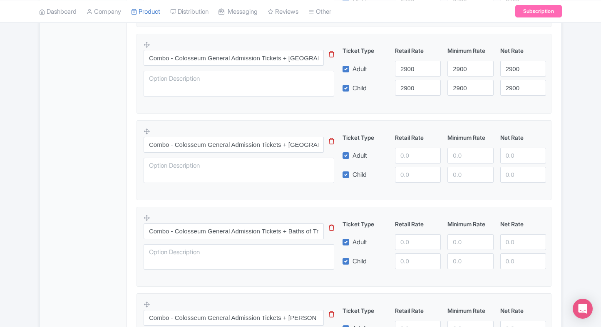
scroll to position [454, 0]
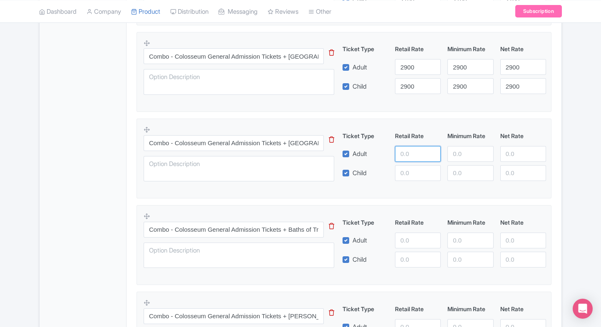
click at [400, 153] on input "number" at bounding box center [418, 154] width 46 height 16
type input "3100"
paste input "3100"
click at [404, 170] on input "3100" at bounding box center [418, 173] width 46 height 16
type input "3100"
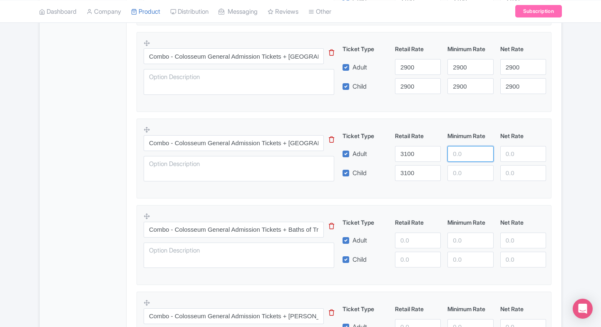
paste input "3100"
click at [451, 158] on input "3100" at bounding box center [470, 154] width 46 height 16
type input "3100"
paste input "3100"
click at [456, 167] on input "3100" at bounding box center [470, 173] width 46 height 16
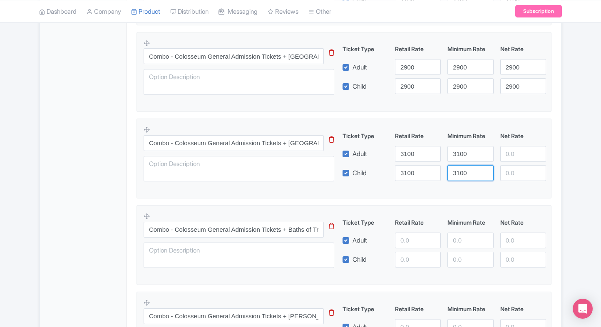
type input "3100"
paste input "3100"
click at [506, 156] on input "3100" at bounding box center [523, 154] width 46 height 16
type input "3100"
paste input "3100"
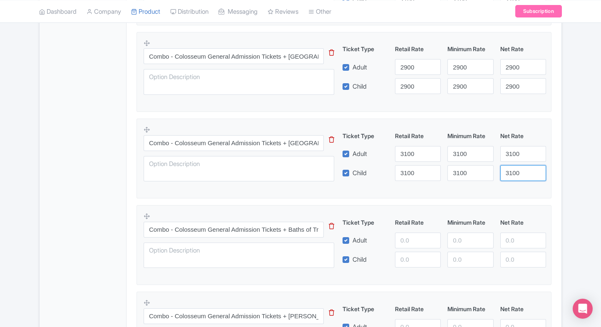
click at [513, 173] on input "3100" at bounding box center [523, 173] width 46 height 16
type input "3100"
click at [549, 166] on fieldset "Combo - Colosseum General Admission Tickets + Basilica of San Giovanni This tip…" at bounding box center [343, 159] width 415 height 80
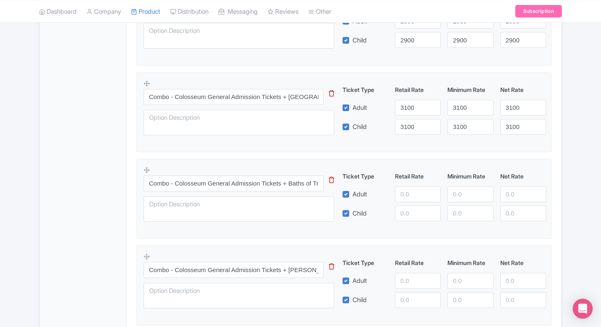
scroll to position [507, 0]
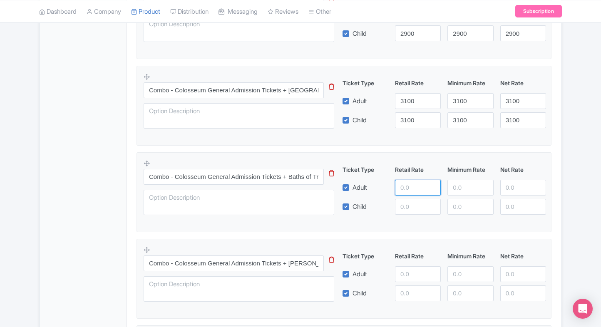
click at [403, 186] on input "number" at bounding box center [418, 188] width 46 height 16
type input "3300"
paste input "3300"
click at [409, 205] on input "3300" at bounding box center [418, 207] width 46 height 16
type input "3300"
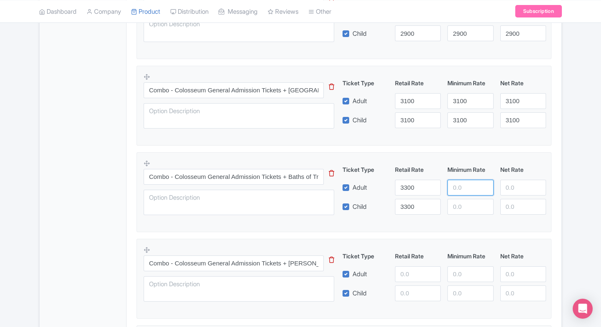
paste input "3300"
drag, startPoint x: 456, startPoint y: 189, endPoint x: 460, endPoint y: 206, distance: 17.5
click at [460, 206] on div "Ticket Type Retail Rate Minimum Rate Net Rate Adult 3300 3300 Child 3300 This t…" at bounding box center [444, 190] width 201 height 50
type input "3300"
paste input "3300"
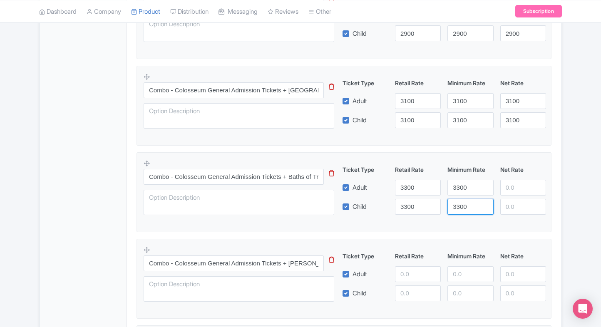
click at [460, 206] on input "3300" at bounding box center [470, 207] width 46 height 16
type input "3300"
paste input "3300"
click at [513, 191] on input "3300" at bounding box center [523, 188] width 46 height 16
type input "3300"
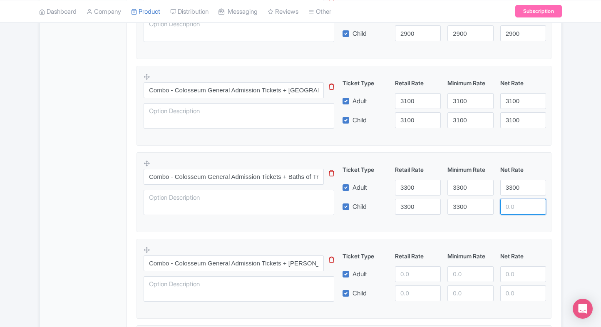
paste input "3300"
click at [512, 204] on input "3300" at bounding box center [523, 207] width 46 height 16
type input "3300"
click at [557, 184] on div "Colosseum Rome Name * i Colosseum Rome Your product's name has 14 characters. W…" at bounding box center [343, 134] width 435 height 1003
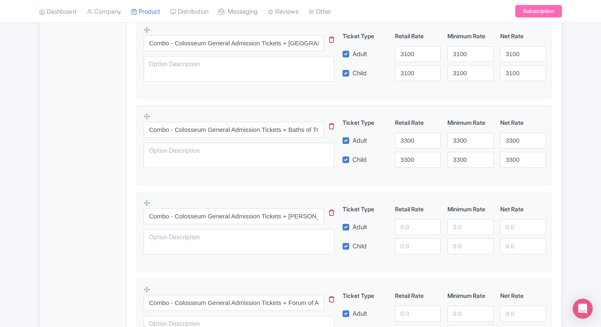
scroll to position [555, 0]
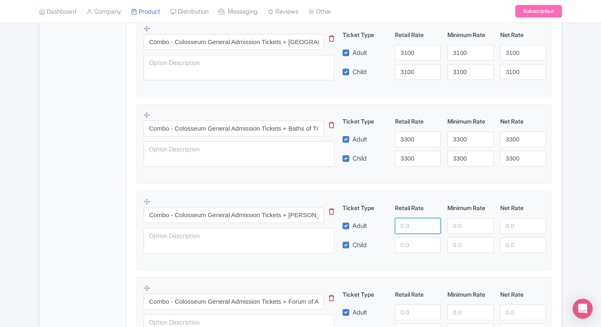
click at [414, 223] on input "number" at bounding box center [418, 226] width 46 height 16
click at [412, 254] on div "Combo - Colosseum General Admission Tickets + Santi Cosma e Damiano This tip ha…" at bounding box center [344, 228] width 401 height 61
drag, startPoint x: 415, startPoint y: 234, endPoint x: 417, endPoint y: 220, distance: 13.5
click at [417, 220] on div "Ticket Type Retail Rate Minimum Rate Net Rate Adult 2500 Child This tip has not…" at bounding box center [444, 228] width 201 height 50
click at [417, 220] on input "2500" at bounding box center [418, 226] width 46 height 16
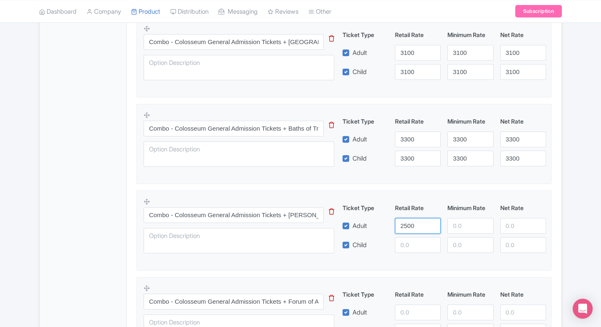
click at [417, 220] on input "2500" at bounding box center [418, 226] width 46 height 16
type input "3500"
paste input "3500"
click at [411, 240] on input "3500" at bounding box center [418, 245] width 46 height 16
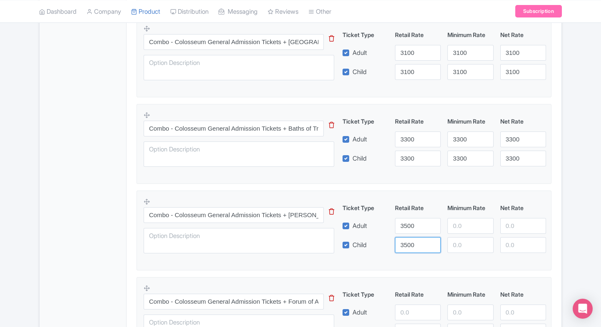
type input "3500"
paste input "3500"
drag, startPoint x: 452, startPoint y: 230, endPoint x: 457, endPoint y: 237, distance: 8.4
click at [457, 237] on div "Ticket Type Retail Rate Minimum Rate Net Rate Adult 3500 3500 Child 3500 This t…" at bounding box center [444, 228] width 201 height 50
type input "3500"
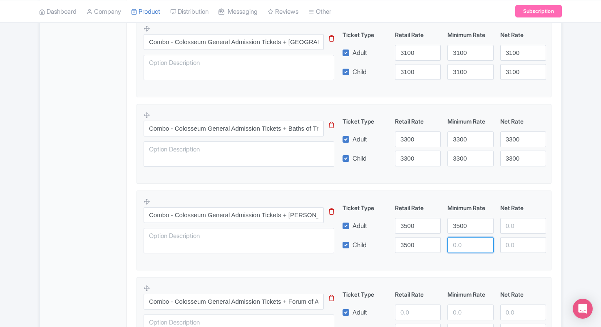
paste input "3500"
click at [457, 237] on input "3500" at bounding box center [470, 245] width 46 height 16
type input "3500"
paste input "3500"
click at [505, 226] on input "3500" at bounding box center [523, 226] width 46 height 16
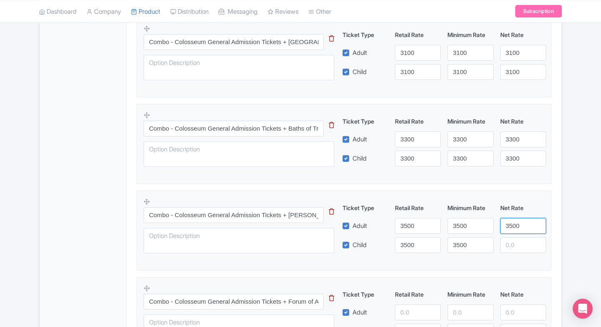
type input "3500"
paste input "3500"
click at [514, 243] on input "3500" at bounding box center [523, 245] width 46 height 16
type input "3500"
click at [551, 227] on fieldset "Combo - Colosseum General Admission Tickets + Santi Cosma e Damiano This tip ha…" at bounding box center [343, 231] width 415 height 80
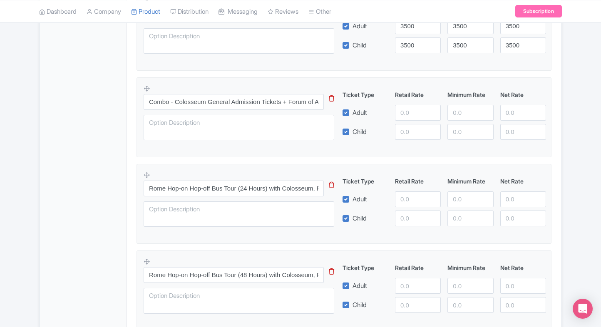
scroll to position [758, 0]
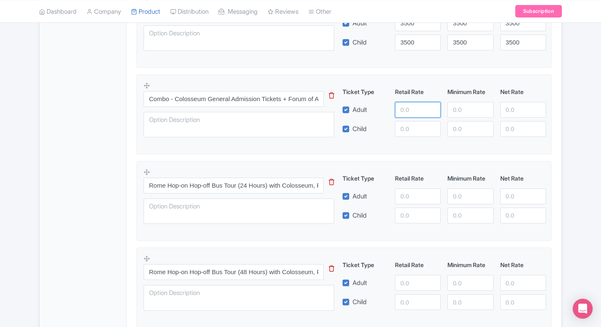
click at [410, 107] on input "number" at bounding box center [418, 110] width 46 height 16
type input "3600"
paste input "3600"
click at [409, 126] on input "3600" at bounding box center [418, 129] width 46 height 16
type input "3600"
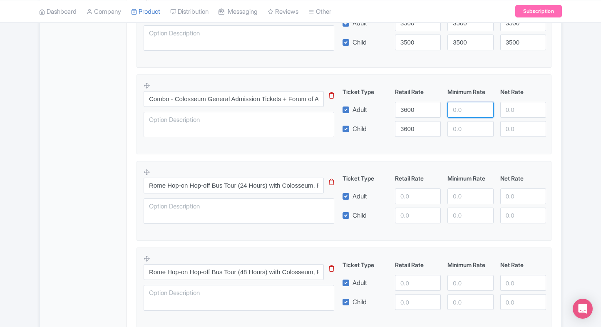
paste input "3600"
drag, startPoint x: 454, startPoint y: 113, endPoint x: 459, endPoint y: 131, distance: 18.2
click at [459, 131] on div "Ticket Type Retail Rate Minimum Rate Net Rate Adult 3600 3600 Child 3600 This t…" at bounding box center [444, 112] width 201 height 50
type input "3600"
paste input "3600"
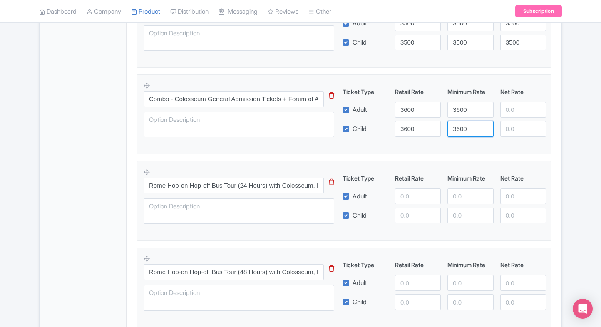
click at [459, 131] on input "3600" at bounding box center [470, 129] width 46 height 16
type input "3600"
paste input "3600"
click at [515, 116] on input "3600" at bounding box center [523, 110] width 46 height 16
type input "3600"
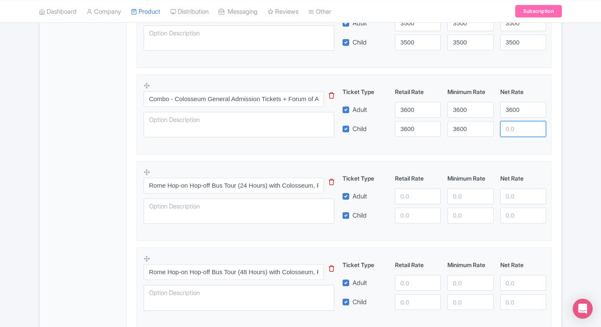
paste input "3600"
click at [513, 134] on input "3600" at bounding box center [523, 129] width 46 height 16
type input "3600"
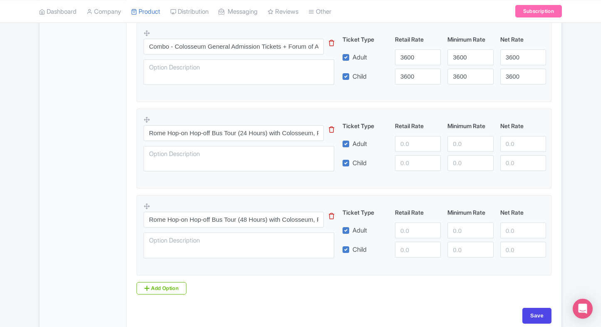
scroll to position [817, 0]
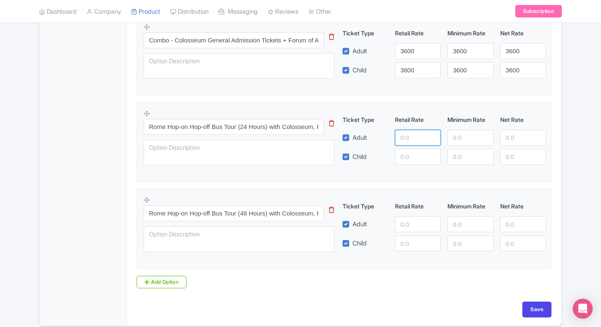
click at [411, 130] on input "number" at bounding box center [418, 138] width 46 height 16
type input "5950"
click at [415, 150] on input "number" at bounding box center [418, 157] width 46 height 16
paste
type input "5950"
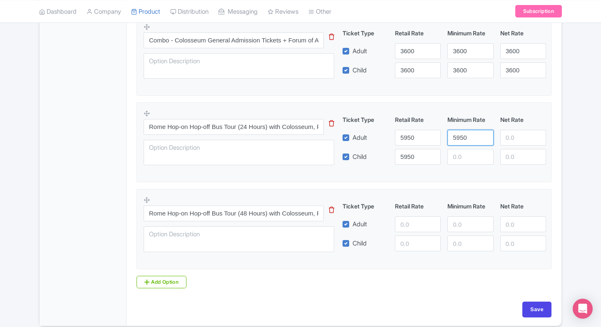
drag, startPoint x: 463, startPoint y: 139, endPoint x: 463, endPoint y: 158, distance: 19.1
click at [463, 158] on div "Ticket Type Retail Rate Minimum Rate Net Rate Adult 5950 5950 Child 5950 This t…" at bounding box center [444, 140] width 201 height 50
type input "5950"
drag, startPoint x: 463, startPoint y: 158, endPoint x: 508, endPoint y: 139, distance: 49.8
click at [508, 139] on div "Ticket Type Retail Rate Minimum Rate Net Rate Adult 5950 5950 Child 5950 5950 T…" at bounding box center [444, 140] width 201 height 50
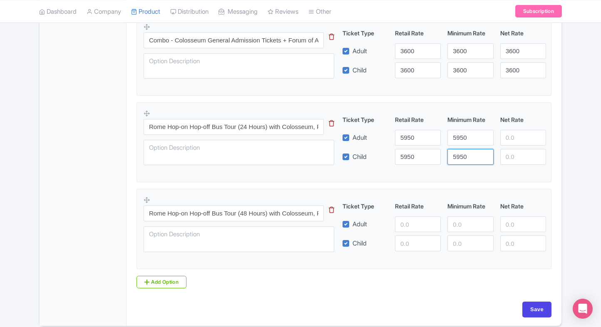
type input "59505950"
drag, startPoint x: 508, startPoint y: 139, endPoint x: 511, endPoint y: 151, distance: 12.3
click at [511, 151] on div "Ticket Type Retail Rate Minimum Rate Net Rate Adult 5950 5950 Child 5950 595059…" at bounding box center [444, 140] width 201 height 50
click at [511, 151] on input "number" at bounding box center [523, 157] width 46 height 16
type input "5950"
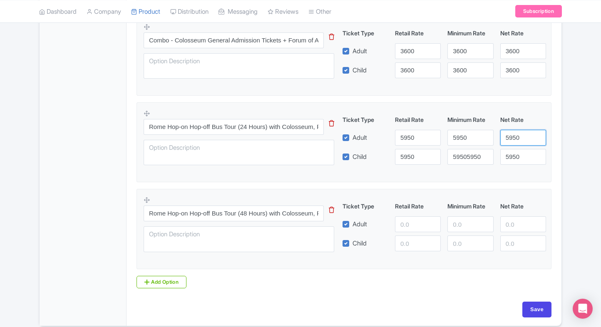
click at [514, 135] on input "5950" at bounding box center [523, 138] width 46 height 16
type input "5950"
click at [457, 163] on input "59505950" at bounding box center [470, 157] width 46 height 16
click at [457, 163] on input "5950" at bounding box center [470, 157] width 46 height 16
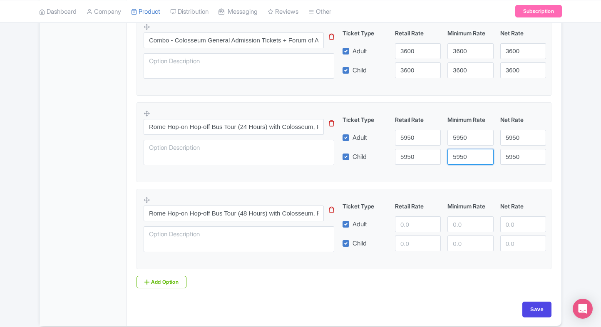
type input "5950"
click at [413, 214] on div "Ticket Type Retail Rate Minimum Rate Net Rate Adult Child This tip has not data…" at bounding box center [444, 227] width 201 height 50
click at [393, 224] on div at bounding box center [417, 224] width 52 height 16
click at [395, 224] on input "number" at bounding box center [418, 224] width 46 height 16
type input "6440"
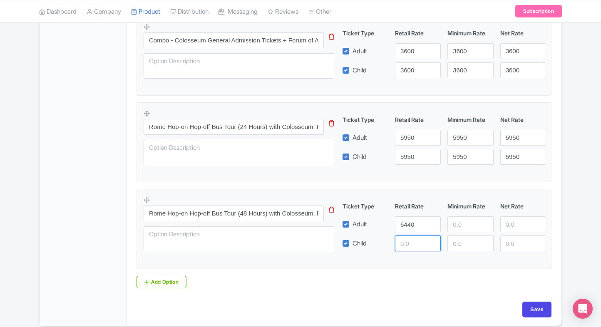
drag, startPoint x: 418, startPoint y: 262, endPoint x: 409, endPoint y: 245, distance: 19.2
click at [409, 245] on fieldset "Rome Hop-on Hop-off Bus Tour (48 Hours) with Colosseum, Roman Forum & Palatine …" at bounding box center [343, 229] width 415 height 80
paste input "6440"
click at [409, 245] on input "6440" at bounding box center [418, 243] width 46 height 16
type input "6440"
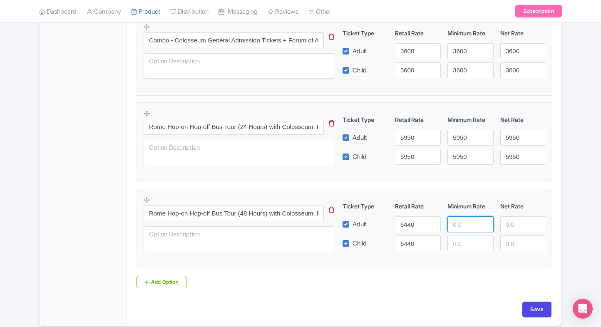
paste input "6440"
click at [465, 218] on input "6440" at bounding box center [470, 224] width 46 height 16
type input "6440"
paste input "6440"
click at [464, 239] on input "6440" at bounding box center [470, 243] width 46 height 16
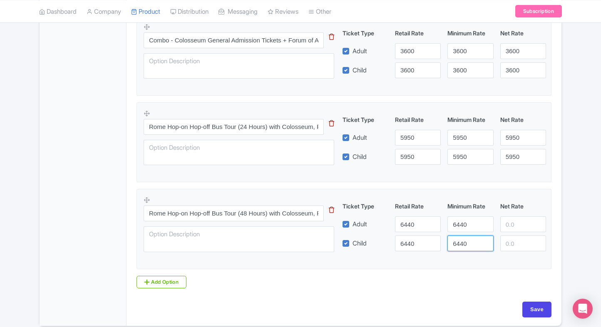
type input "6440"
click at [521, 221] on input "number" at bounding box center [523, 224] width 46 height 16
type input "6440"
click at [517, 235] on input "6440" at bounding box center [523, 243] width 46 height 16
type input "6440"
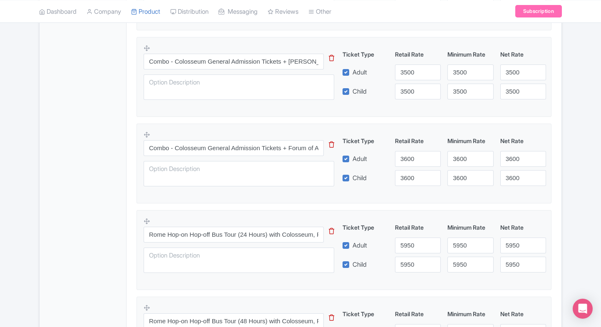
scroll to position [808, 0]
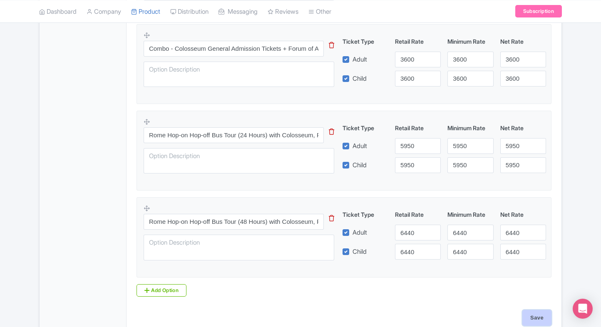
click at [530, 313] on input "Save" at bounding box center [536, 318] width 29 height 16
type input "Saving..."
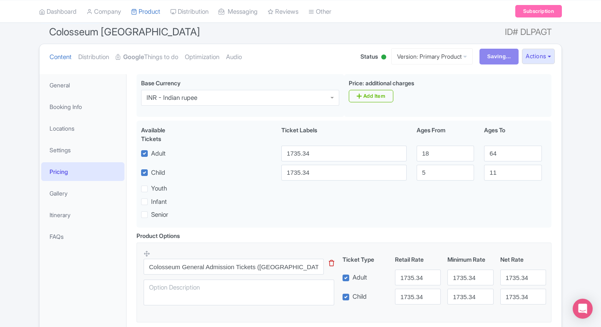
scroll to position [0, 0]
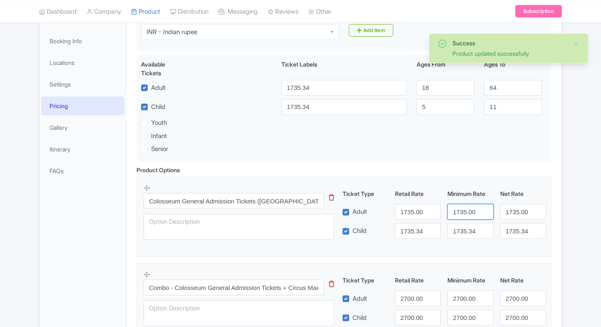
scroll to position [136, 0]
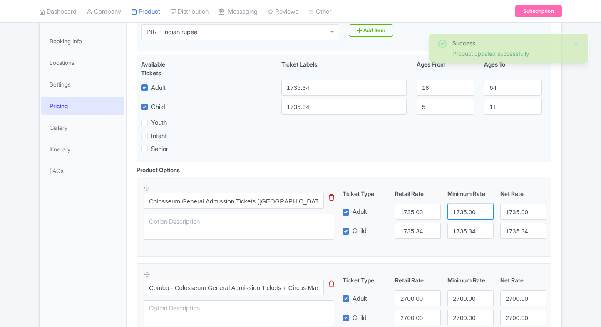
click at [473, 215] on input "1735.00" at bounding box center [470, 212] width 46 height 16
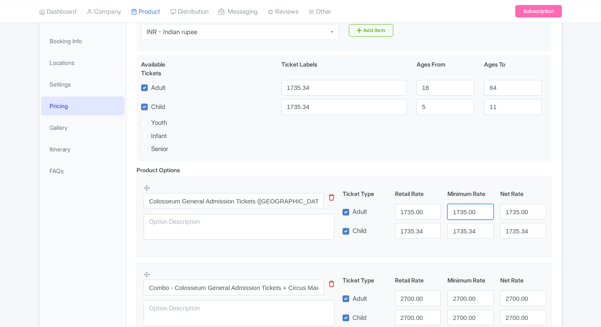
click at [473, 215] on input "1735.00" at bounding box center [470, 212] width 46 height 16
click at [466, 228] on input "1735.34" at bounding box center [470, 231] width 46 height 16
click at [473, 212] on input "1735.00" at bounding box center [470, 212] width 46 height 16
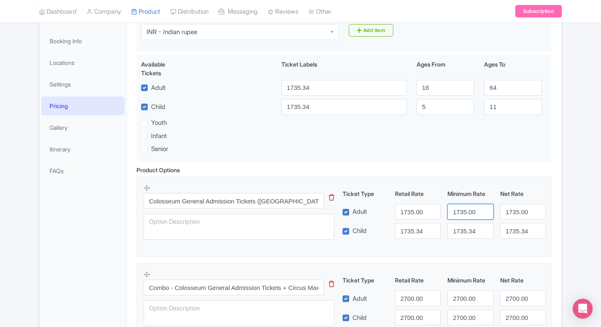
paste input "173534"
type input "1735.00173534"
click at [403, 217] on input "1735.00" at bounding box center [418, 212] width 46 height 16
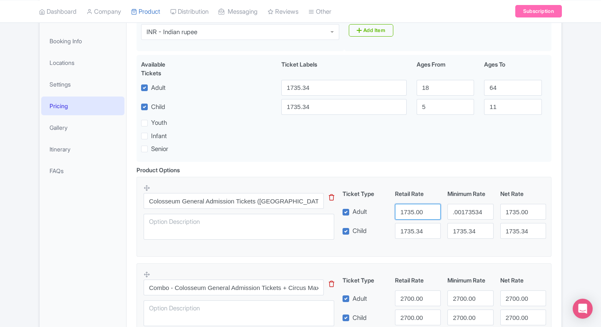
scroll to position [0, 0]
paste input "34"
type input "1735.34"
click at [458, 212] on input "1735.00173534" at bounding box center [470, 212] width 46 height 16
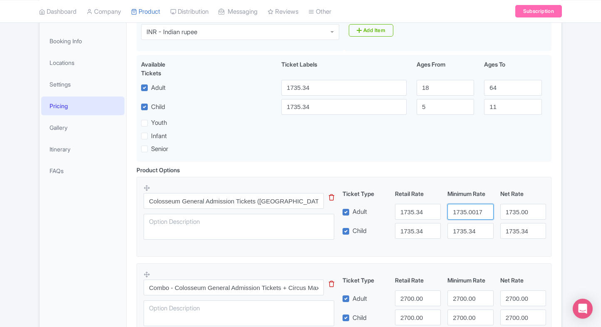
paste input "number"
type input "1735.34"
click at [497, 211] on div "1735.00" at bounding box center [523, 212] width 52 height 16
click at [517, 208] on input "1735.00" at bounding box center [523, 212] width 46 height 16
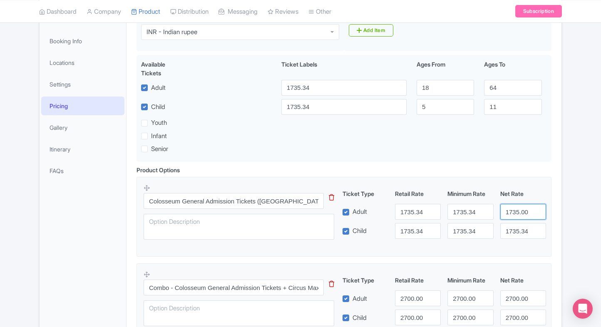
click at [517, 208] on input "1735.00" at bounding box center [523, 212] width 46 height 16
paste input "34"
type input "1735.34"
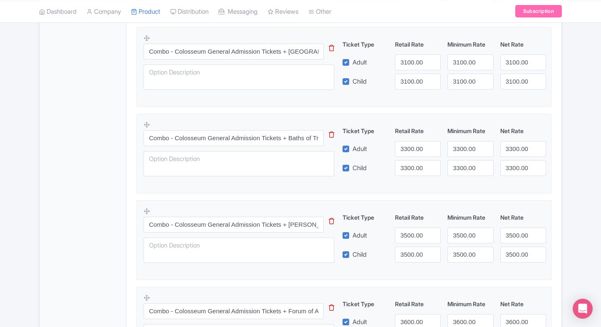
scroll to position [849, 0]
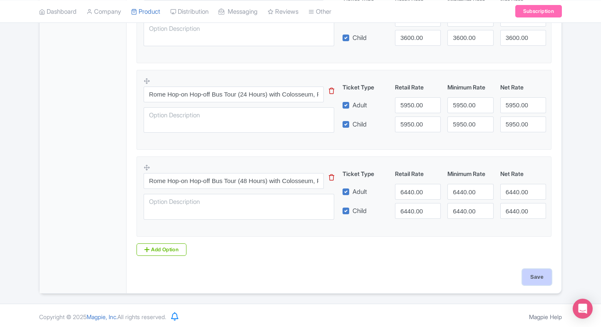
click at [533, 278] on input "Save" at bounding box center [536, 277] width 29 height 16
type input "Saving..."
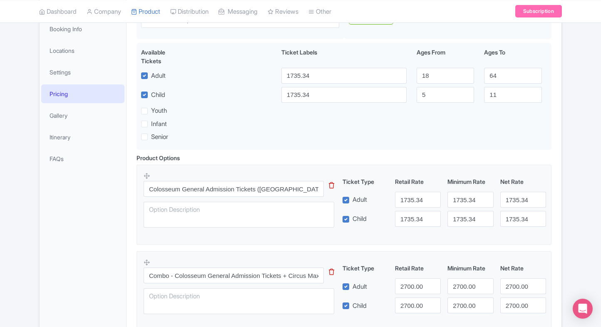
scroll to position [135, 0]
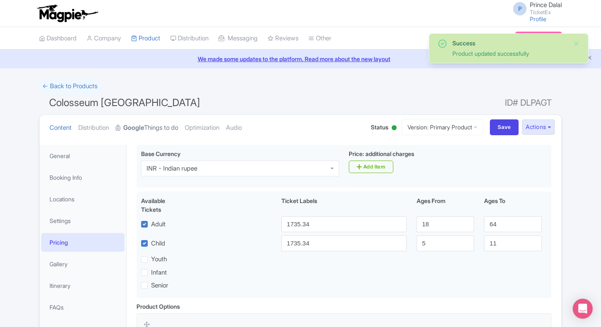
click at [151, 131] on link "Google Things to do" at bounding box center [147, 128] width 62 height 26
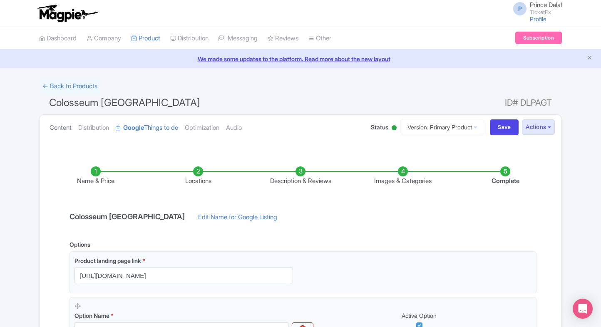
click at [56, 120] on link "Content" at bounding box center [61, 128] width 22 height 26
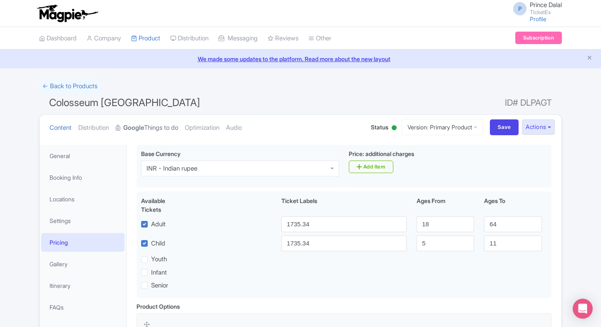
click at [134, 129] on strong "Google" at bounding box center [133, 128] width 21 height 10
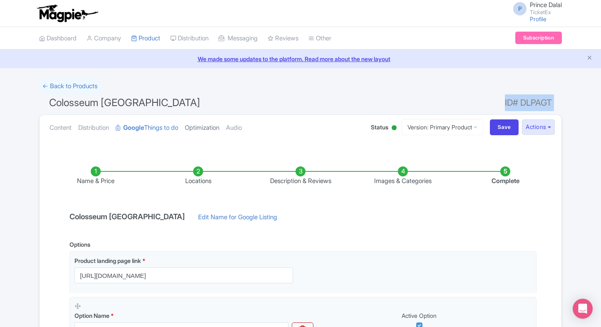
drag, startPoint x: 211, startPoint y: 112, endPoint x: 202, endPoint y: 121, distance: 13.0
click at [202, 121] on link "Optimization" at bounding box center [202, 128] width 35 height 26
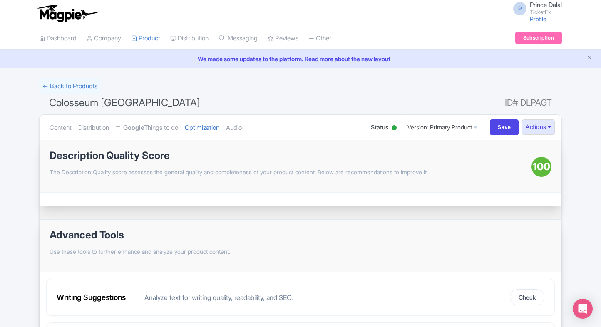
click at [0, 146] on html "P Prince Dalal TicketEx Profile Users Settings Sign out Dashboard Company Produ…" at bounding box center [300, 163] width 601 height 327
